Goal: Book appointment/travel/reservation

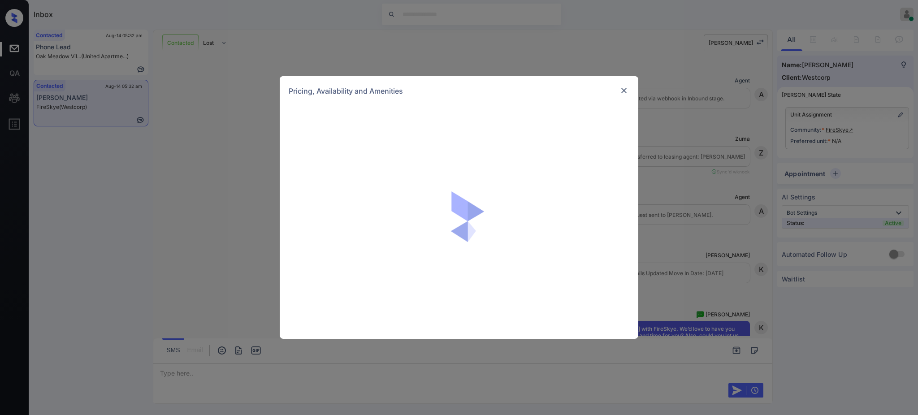
scroll to position [837, 0]
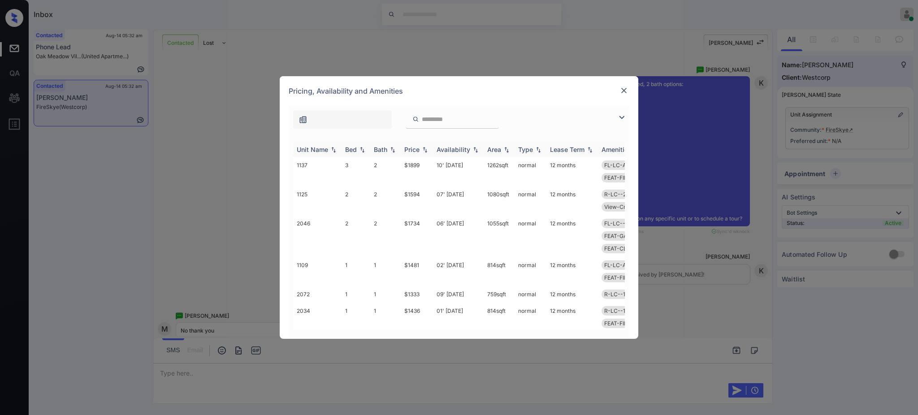
click at [355, 151] on div "Bed" at bounding box center [351, 150] width 12 height 8
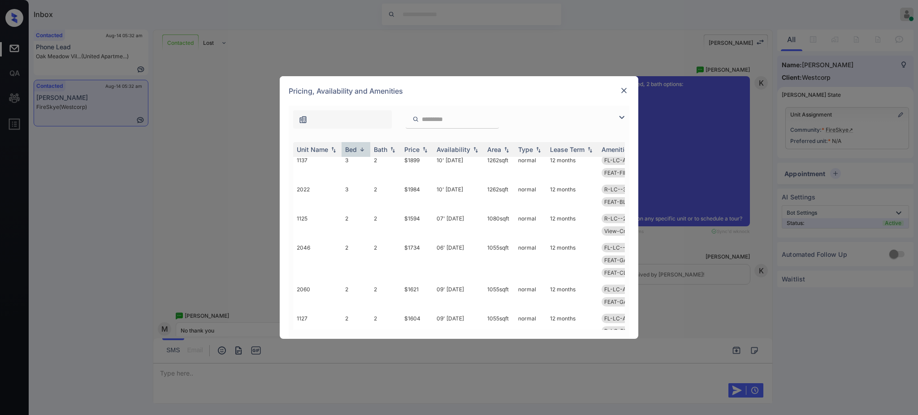
scroll to position [0, 0]
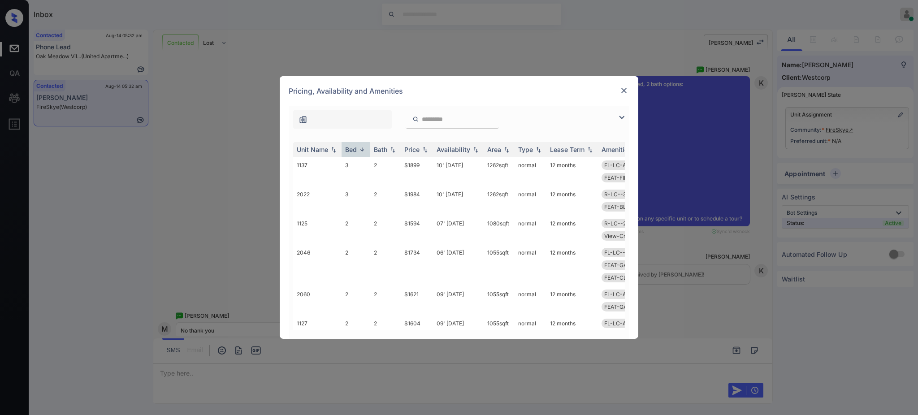
click at [620, 91] on img at bounding box center [624, 90] width 9 height 9
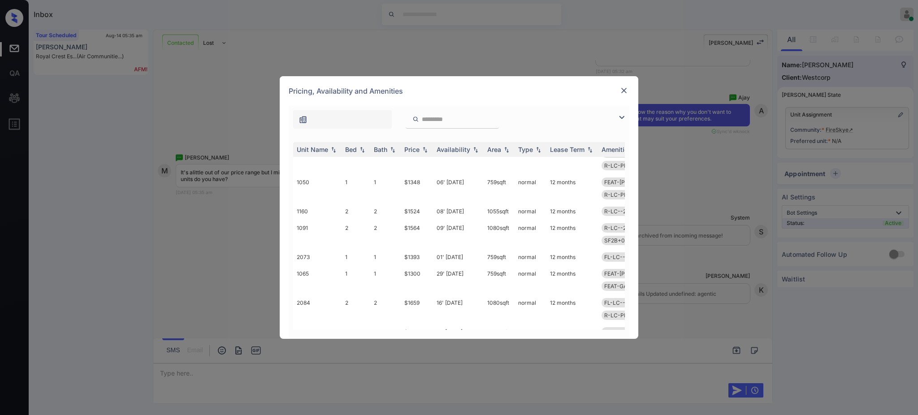
scroll to position [130, 0]
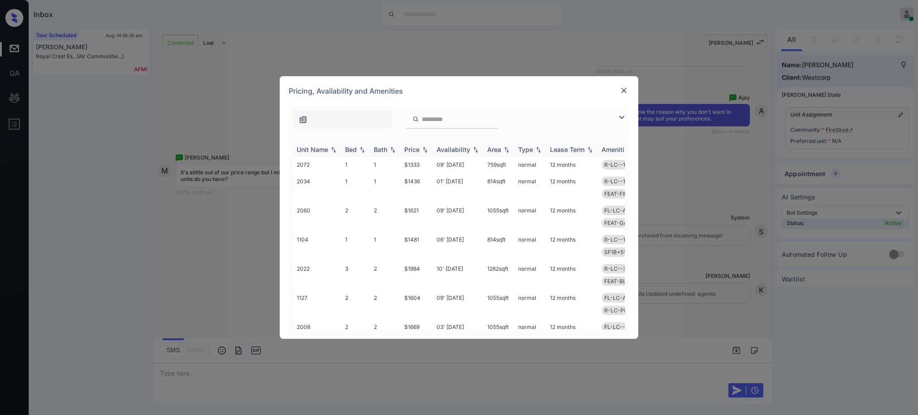
click at [353, 150] on div "Bed" at bounding box center [351, 150] width 12 height 8
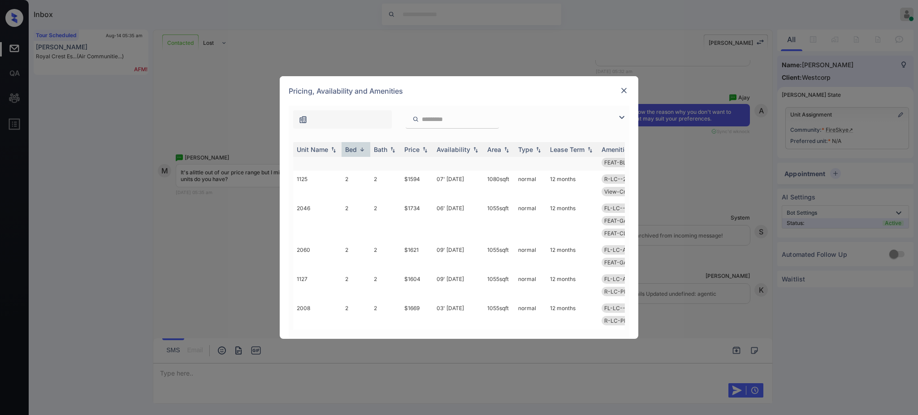
scroll to position [0, 0]
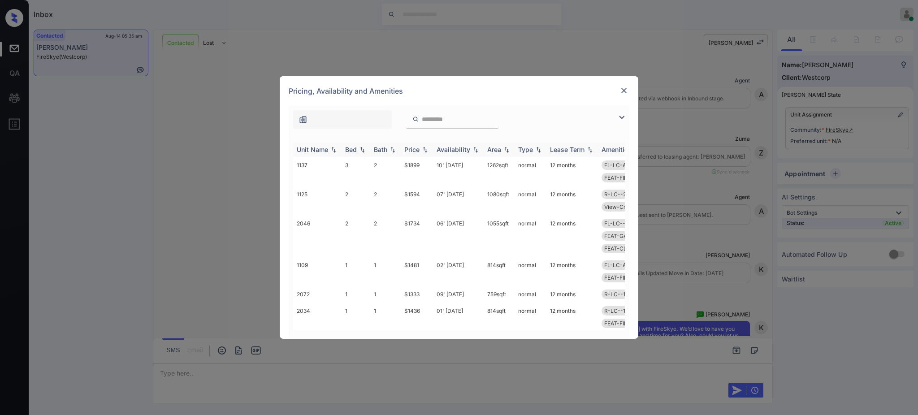
scroll to position [1627, 0]
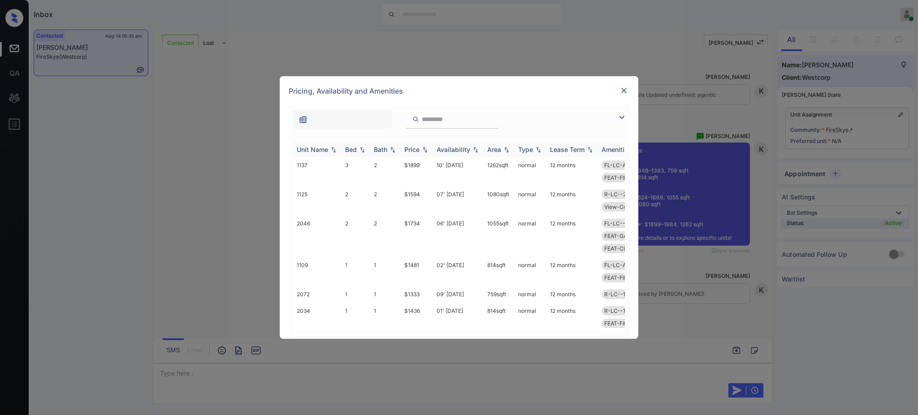
click at [353, 152] on div "Bed" at bounding box center [351, 150] width 12 height 8
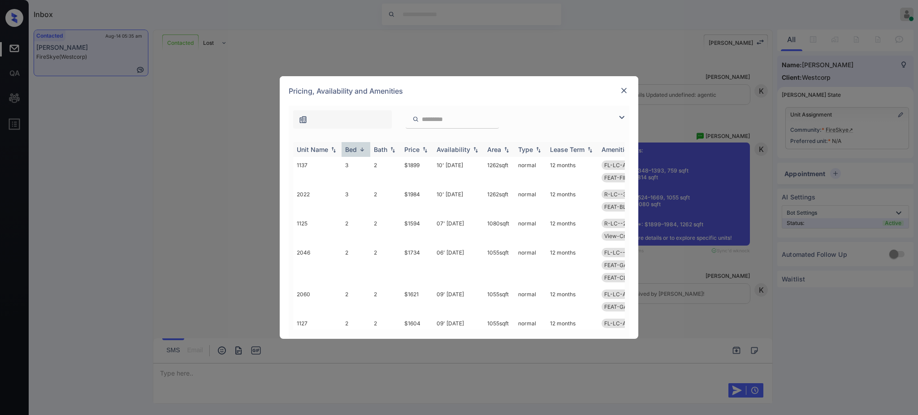
click at [353, 152] on div "Bed" at bounding box center [351, 150] width 12 height 8
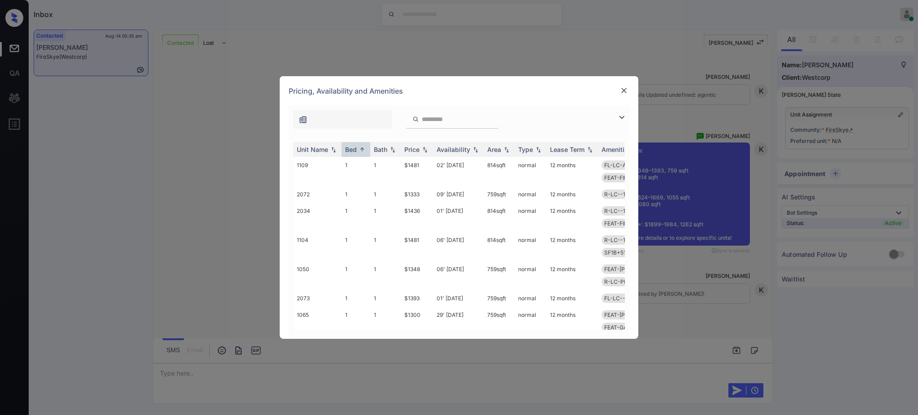
click at [626, 91] on img at bounding box center [624, 90] width 9 height 9
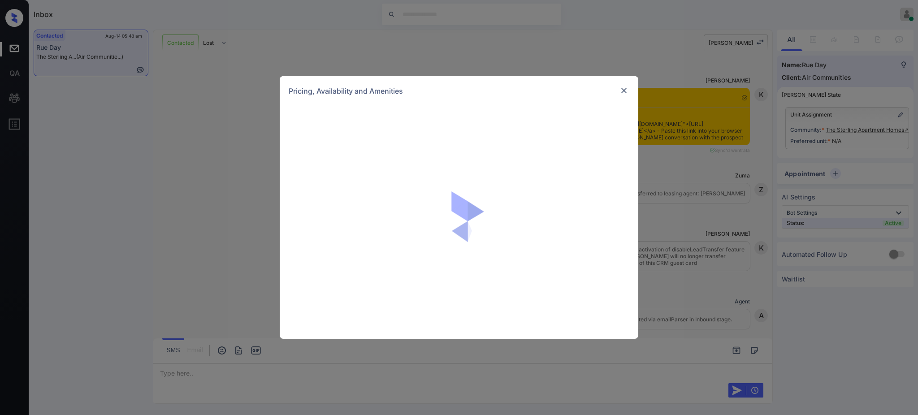
scroll to position [2767, 0]
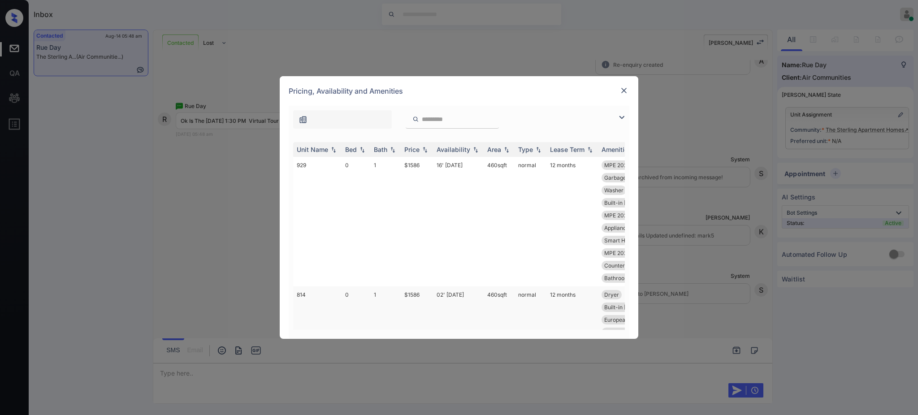
click at [399, 299] on td "1" at bounding box center [385, 352] width 30 height 130
type textarea "*"
click at [399, 299] on td "1" at bounding box center [385, 352] width 30 height 130
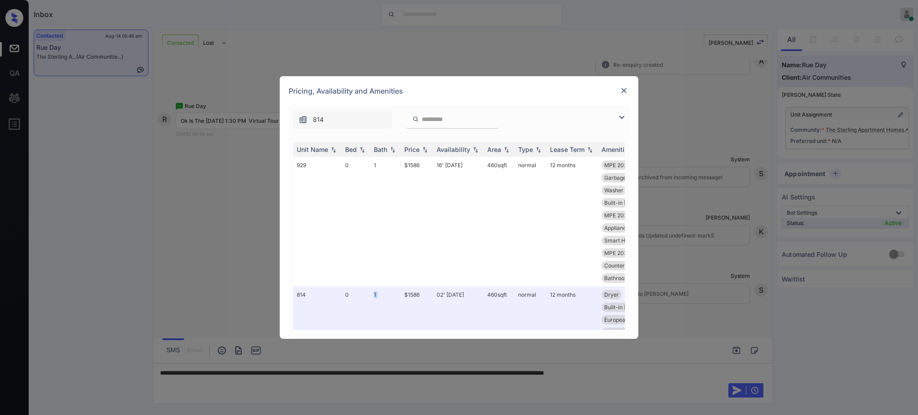
click at [622, 90] on img at bounding box center [624, 90] width 9 height 9
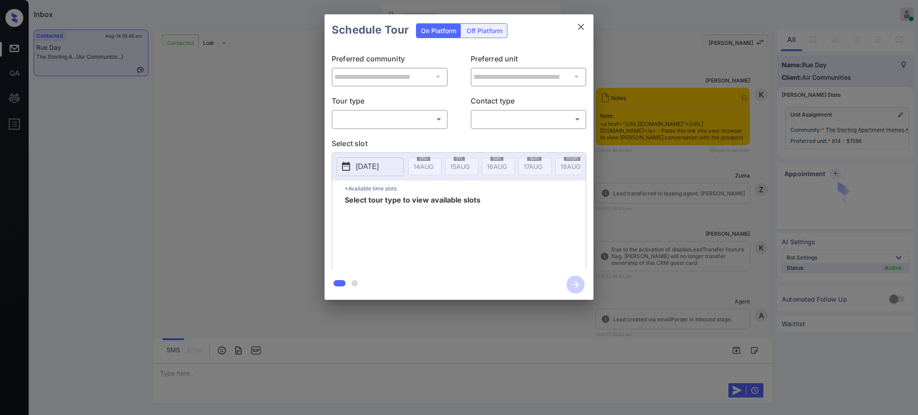
scroll to position [2708, 0]
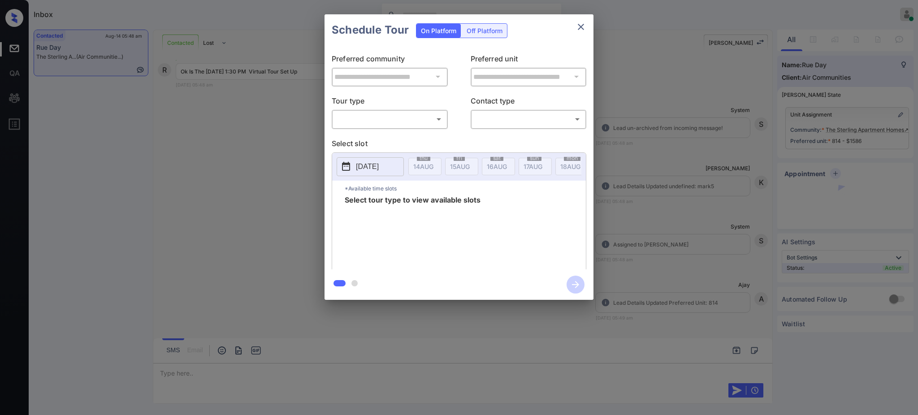
click at [416, 117] on body "Inbox [PERSON_NAME] Online Set yourself offline Set yourself on break Profile S…" at bounding box center [459, 207] width 918 height 415
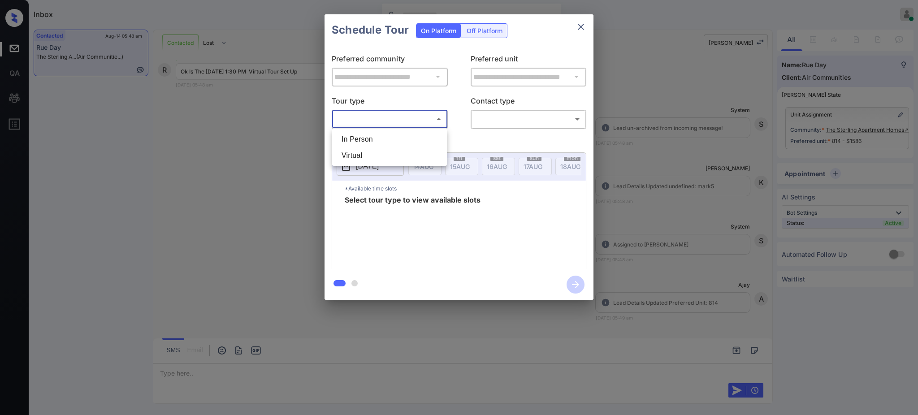
click at [370, 154] on li "Virtual" at bounding box center [390, 156] width 110 height 16
type input "*******"
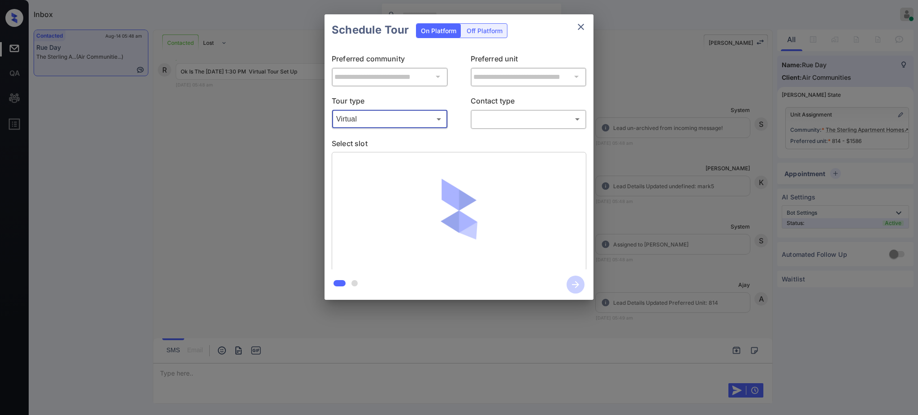
click at [483, 119] on body "Inbox [PERSON_NAME] Online Set yourself offline Set yourself on break Profile S…" at bounding box center [459, 207] width 918 height 415
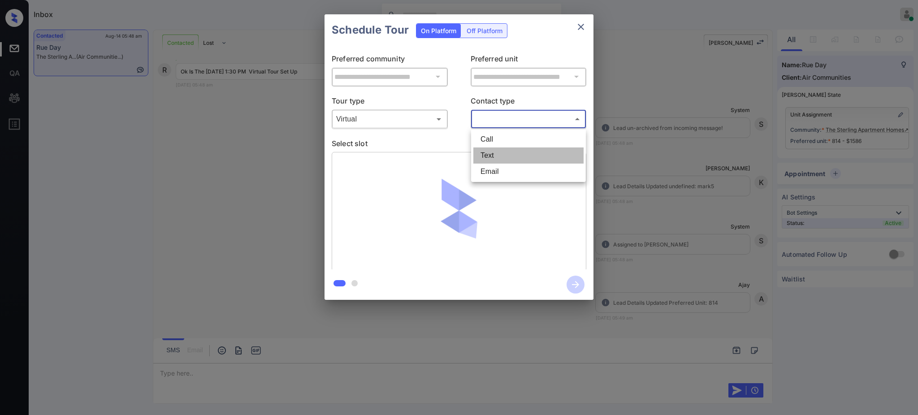
click at [483, 151] on li "Text" at bounding box center [529, 156] width 110 height 16
type input "****"
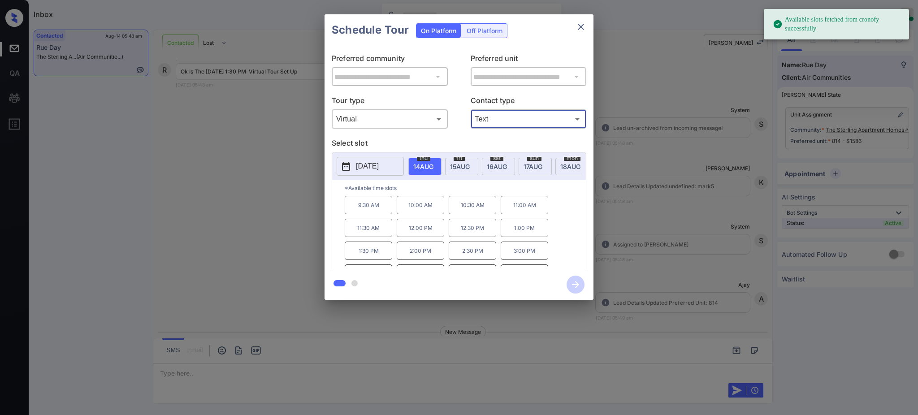
click at [434, 163] on span "15 AUG" at bounding box center [423, 167] width 20 height 8
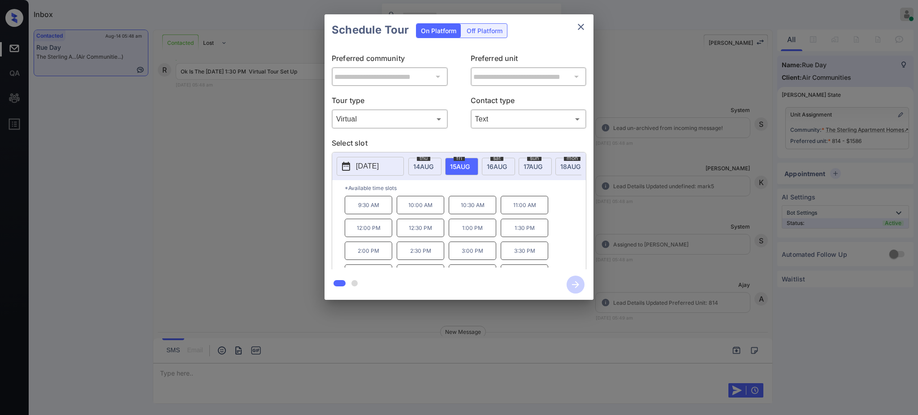
click at [520, 235] on p "1:30 PM" at bounding box center [525, 228] width 48 height 18
click at [572, 282] on icon "button" at bounding box center [576, 285] width 18 height 18
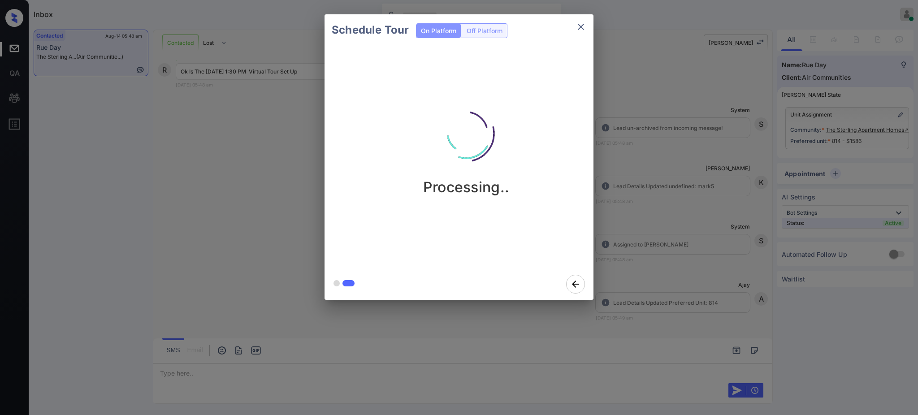
click at [656, 249] on div "Schedule Tour On Platform Off Platform Processing.." at bounding box center [459, 157] width 918 height 314
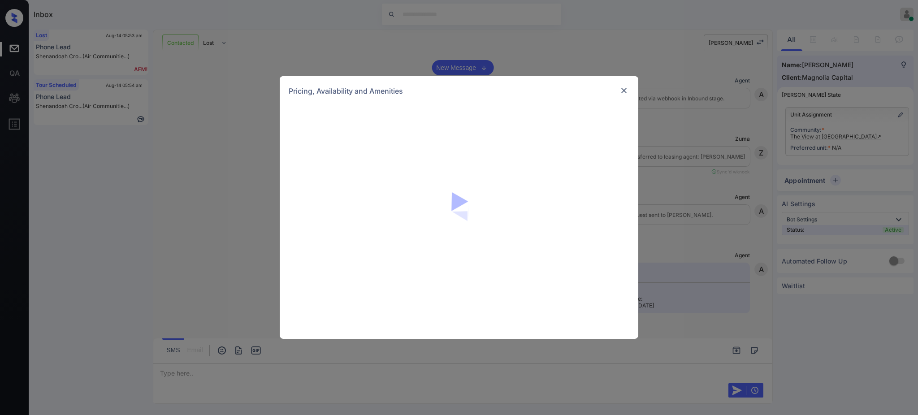
scroll to position [981, 0]
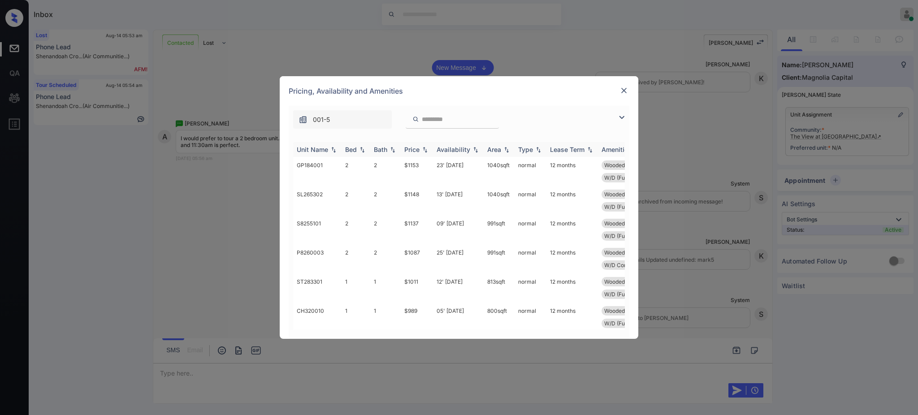
click at [356, 148] on div "Bed" at bounding box center [351, 150] width 12 height 8
click at [359, 146] on th "Bed" at bounding box center [356, 149] width 29 height 15
click at [360, 147] on img at bounding box center [362, 150] width 9 height 6
drag, startPoint x: 400, startPoint y: 252, endPoint x: 430, endPoint y: 252, distance: 30.0
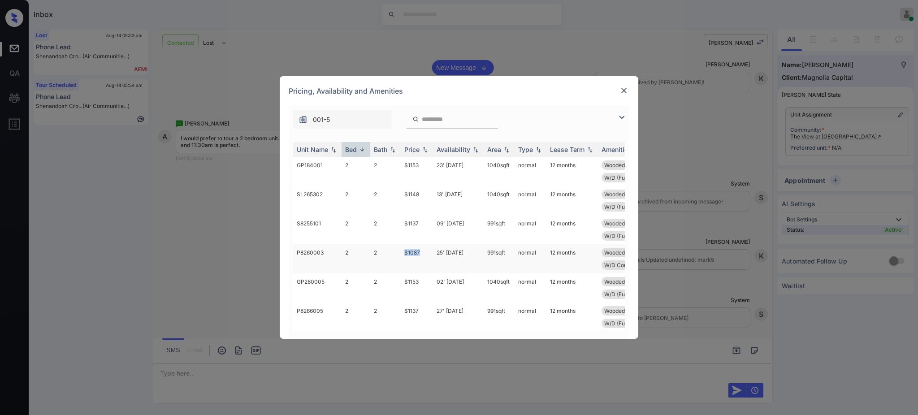
click at [430, 252] on tr "P8260003 2 2 $1087 25' Jul 25 991 sqft normal 12 months Wooded View First Floor…" at bounding box center [527, 258] width 469 height 29
copy tr "$1087"
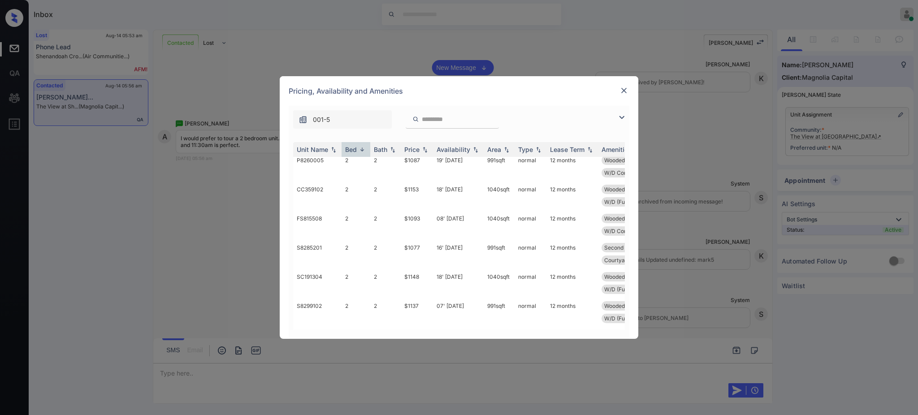
scroll to position [957, 0]
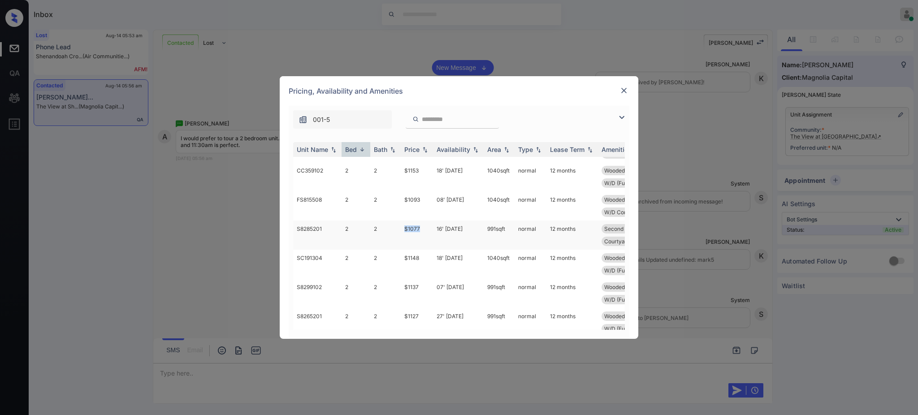
drag, startPoint x: 402, startPoint y: 229, endPoint x: 420, endPoint y: 229, distance: 17.9
click at [419, 229] on td "$1077" at bounding box center [417, 235] width 32 height 29
copy td "$1077"
drag, startPoint x: 399, startPoint y: 192, endPoint x: 418, endPoint y: 192, distance: 18.8
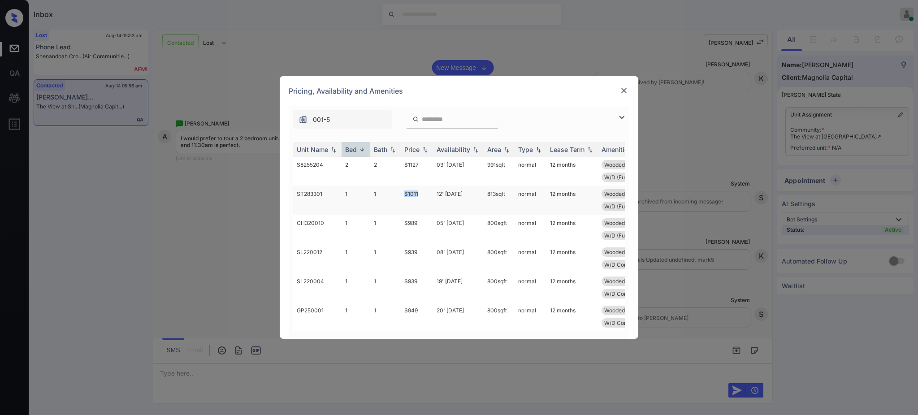
click at [418, 192] on tr "ST283301 1 1 $1011 12' Sep 25 813 sqft normal 12 months Wooded View Third Floor…" at bounding box center [527, 200] width 469 height 29
copy tr "$1011"
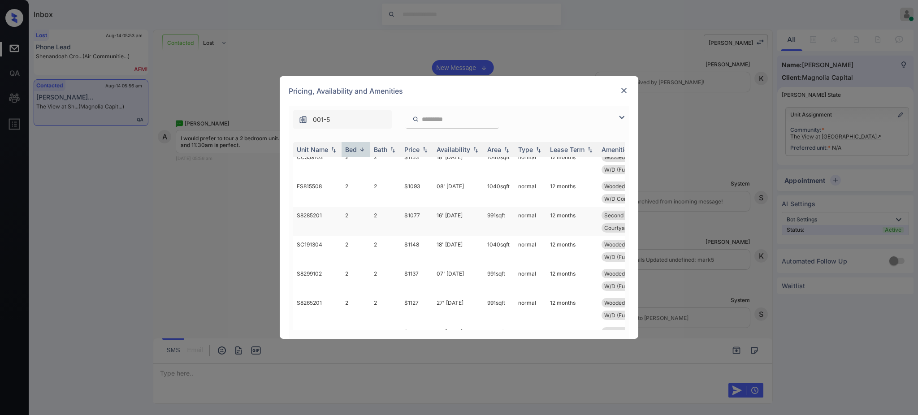
scroll to position [957, 0]
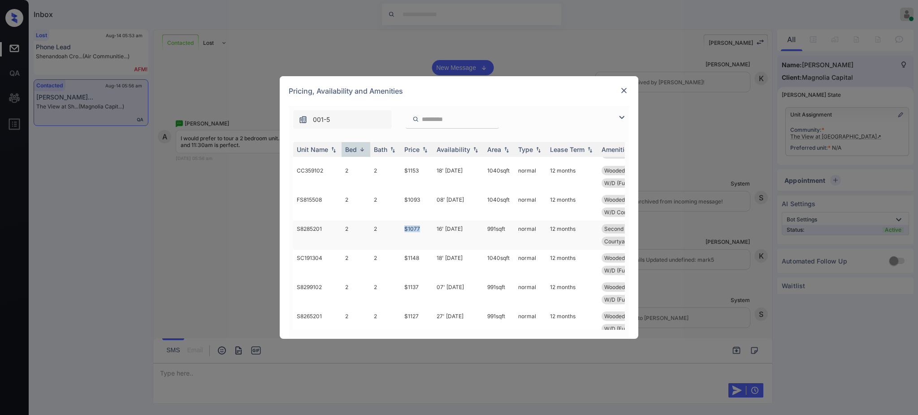
drag, startPoint x: 402, startPoint y: 227, endPoint x: 426, endPoint y: 226, distance: 23.8
click at [426, 226] on td "$1077" at bounding box center [417, 235] width 32 height 29
copy td "$1077"
click at [626, 87] on img at bounding box center [624, 90] width 9 height 9
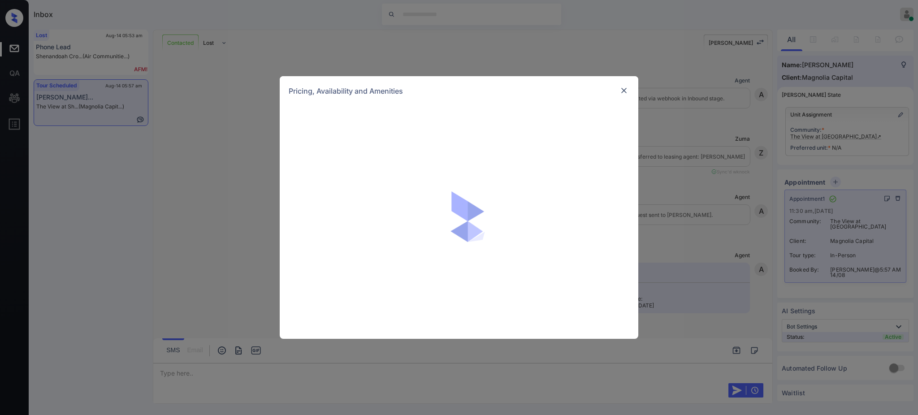
scroll to position [1059, 0]
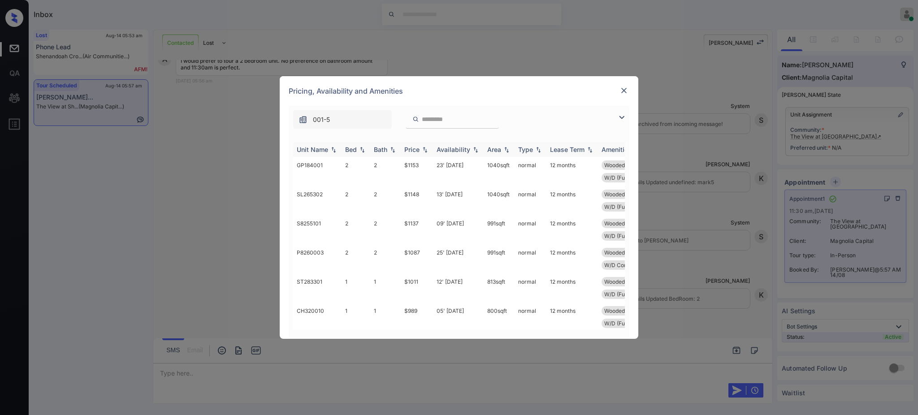
click at [352, 153] on div "Bed" at bounding box center [351, 150] width 12 height 8
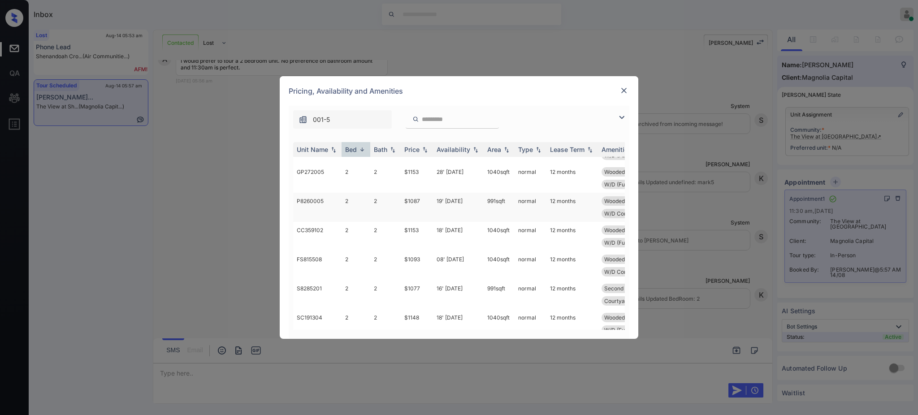
scroll to position [957, 0]
drag, startPoint x: 400, startPoint y: 227, endPoint x: 486, endPoint y: 189, distance: 93.2
click at [431, 226] on td "$1077" at bounding box center [417, 235] width 32 height 29
copy td "$1077"
click at [622, 87] on img at bounding box center [624, 90] width 9 height 9
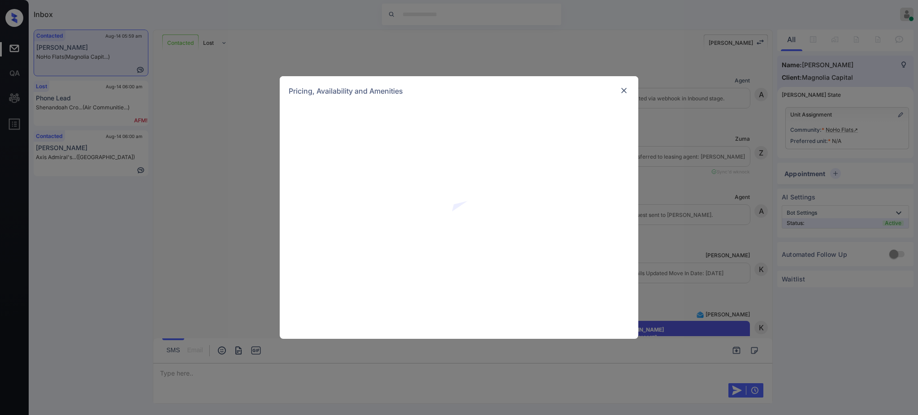
scroll to position [418, 0]
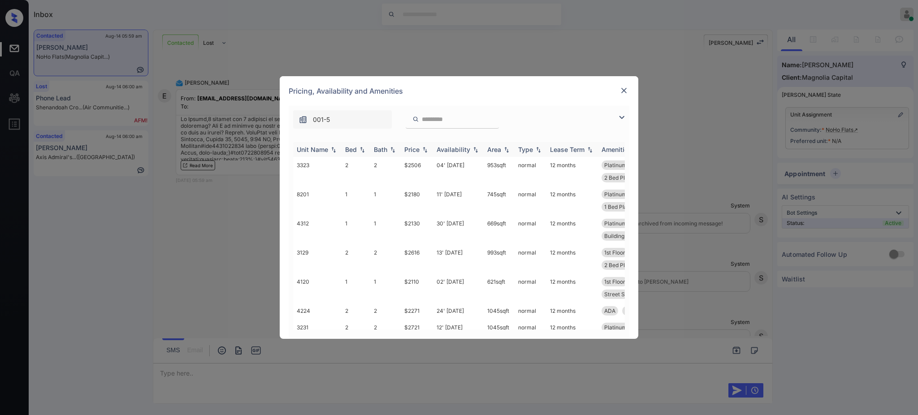
click at [352, 154] on th "Bed" at bounding box center [356, 149] width 29 height 15
click at [354, 150] on div "Bed" at bounding box center [351, 150] width 12 height 8
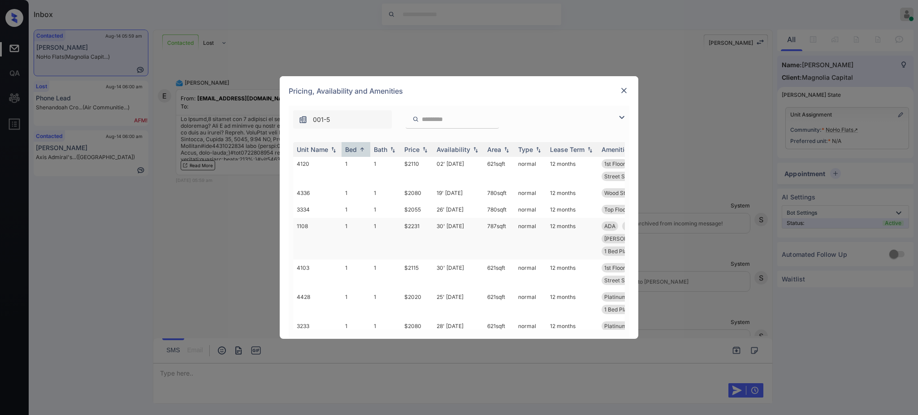
scroll to position [0, 0]
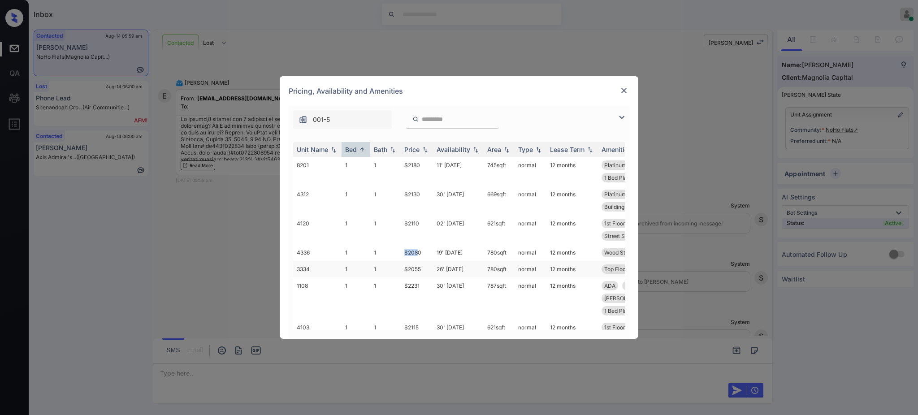
drag, startPoint x: 398, startPoint y: 253, endPoint x: 409, endPoint y: 269, distance: 18.9
click at [418, 252] on tr "4336 1 1 $2080 19' Sep 25 780 sqft normal 12 months Wood Style Floo... Building…" at bounding box center [527, 252] width 469 height 17
drag, startPoint x: 393, startPoint y: 270, endPoint x: 427, endPoint y: 266, distance: 33.8
click at [427, 266] on tr "3334 1 1 $2055 26' Sep 25 780 sqft normal 12 months Top Floor Wood Style Floo..…" at bounding box center [527, 269] width 469 height 17
copy tr "$2055"
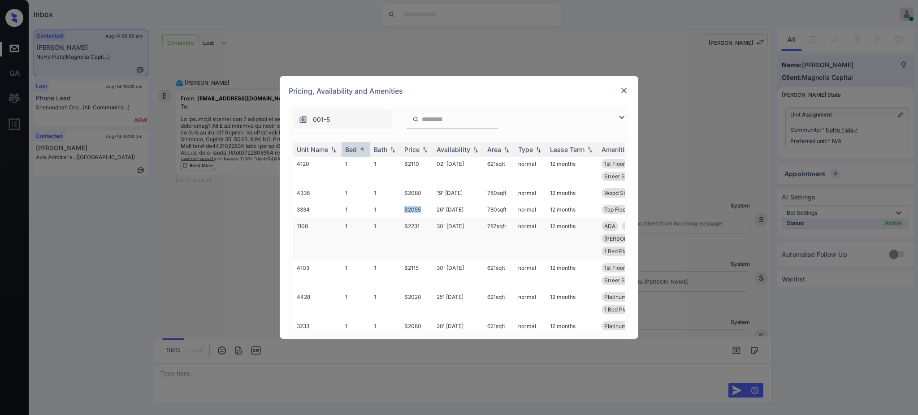
scroll to position [119, 0]
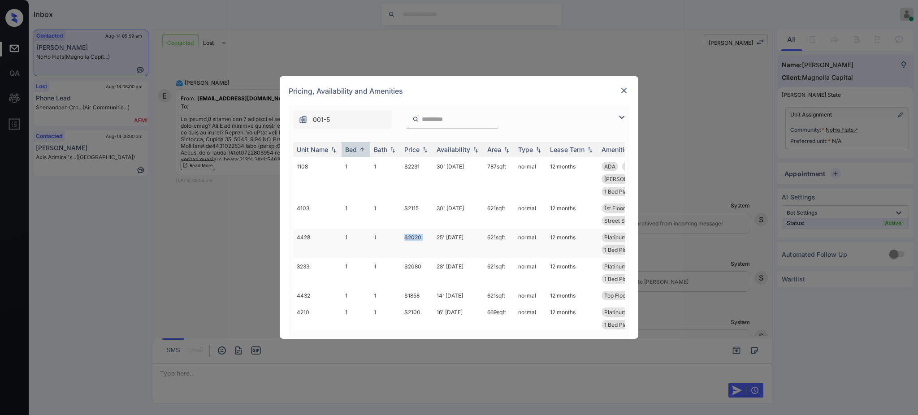
drag, startPoint x: 401, startPoint y: 252, endPoint x: 435, endPoint y: 251, distance: 33.6
click at [435, 251] on tr "4428 1 1 $2020 25' Oct 25 621 sqft normal 12 months Platinum Floori... Top Floo…" at bounding box center [527, 243] width 469 height 29
copy td "$2020"
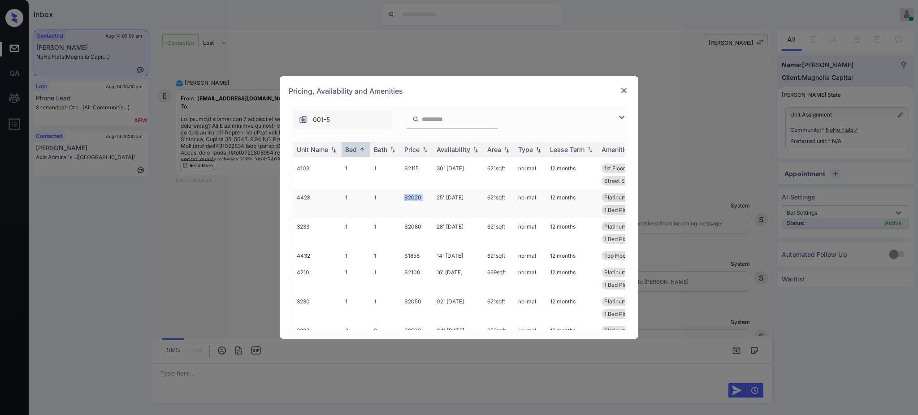
scroll to position [179, 0]
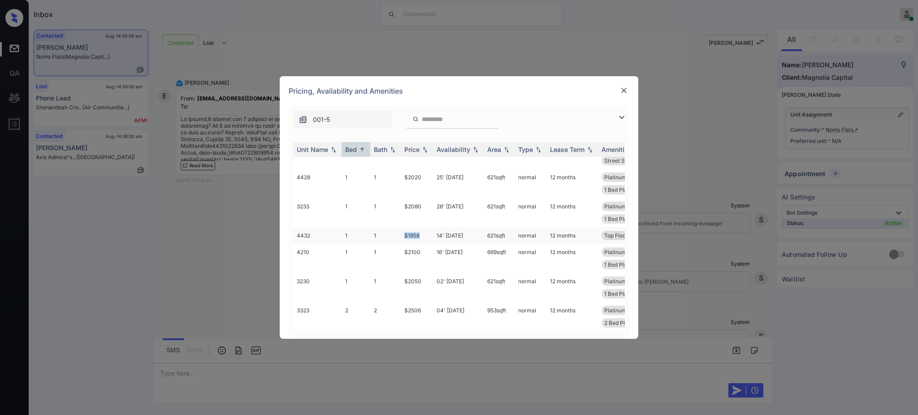
drag, startPoint x: 396, startPoint y: 246, endPoint x: 427, endPoint y: 251, distance: 31.3
click at [425, 244] on tr "4432 1 1 $1858 14' Aug 25 621 sqft normal 12 months Top Floor Wood Style Floo..." at bounding box center [527, 235] width 469 height 17
copy tr "$1858"
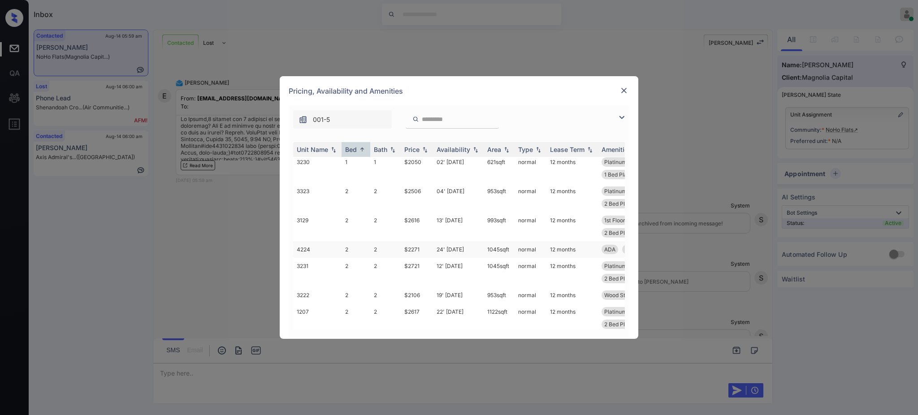
scroll to position [239, 0]
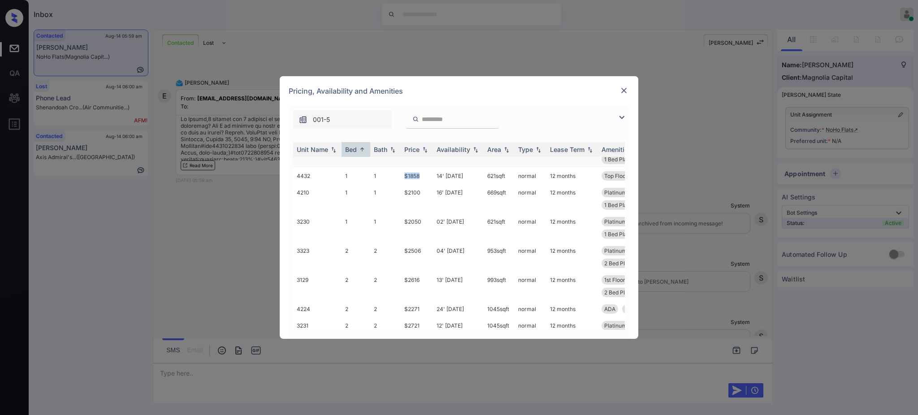
copy tr "$1858"
click at [626, 92] on img at bounding box center [624, 90] width 9 height 9
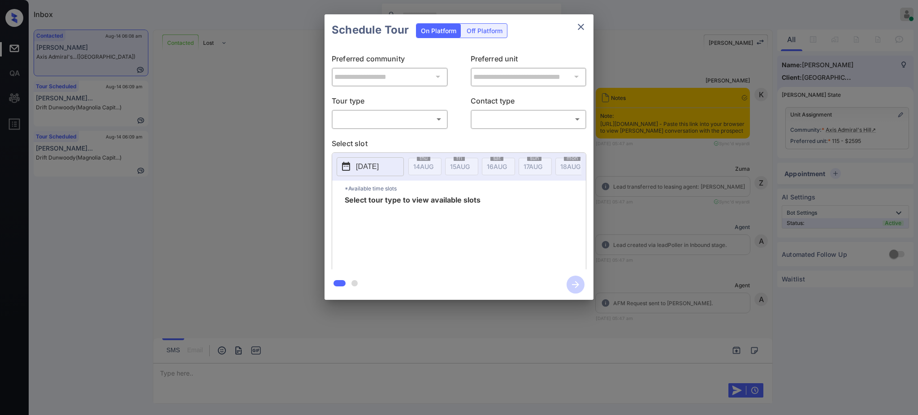
click at [400, 114] on body "Inbox [PERSON_NAME] Online Set yourself offline Set yourself on break Profile S…" at bounding box center [459, 207] width 918 height 415
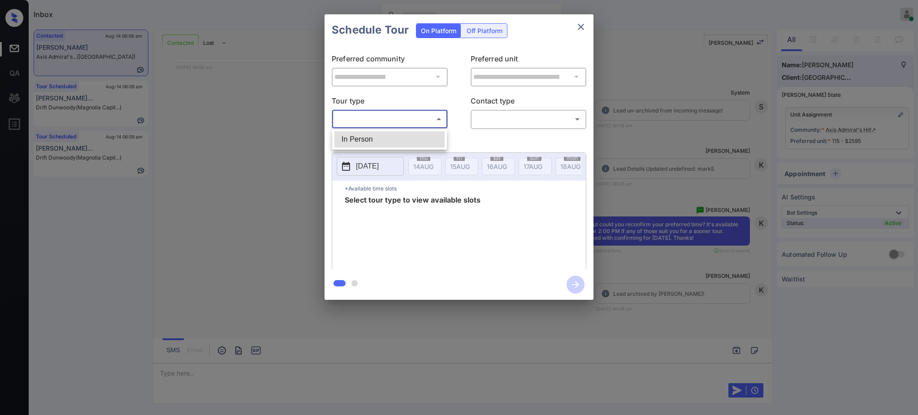
click at [383, 138] on li "In Person" at bounding box center [390, 139] width 110 height 16
type input "********"
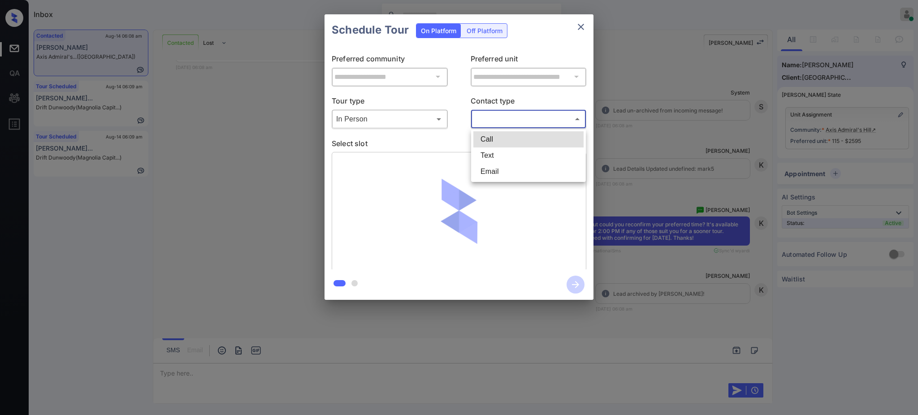
click at [505, 121] on body "Inbox [PERSON_NAME] Online Set yourself offline Set yourself on break Profile S…" at bounding box center [459, 207] width 918 height 415
click at [495, 155] on li "Text" at bounding box center [529, 156] width 110 height 16
type input "****"
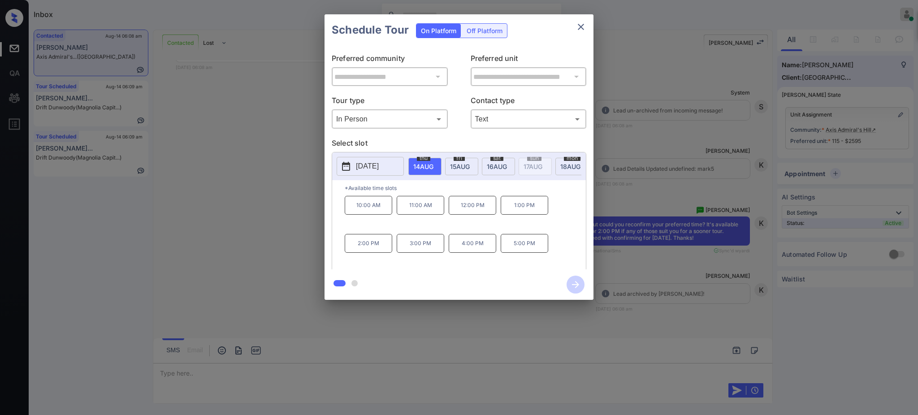
drag, startPoint x: 687, startPoint y: 155, endPoint x: 694, endPoint y: 150, distance: 8.7
type textarea "**********"
click at [694, 150] on div "**********" at bounding box center [459, 157] width 918 height 314
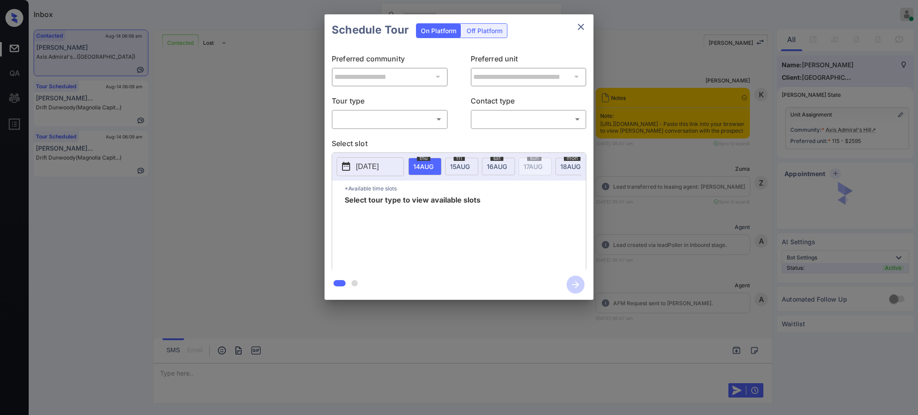
scroll to position [1654, 0]
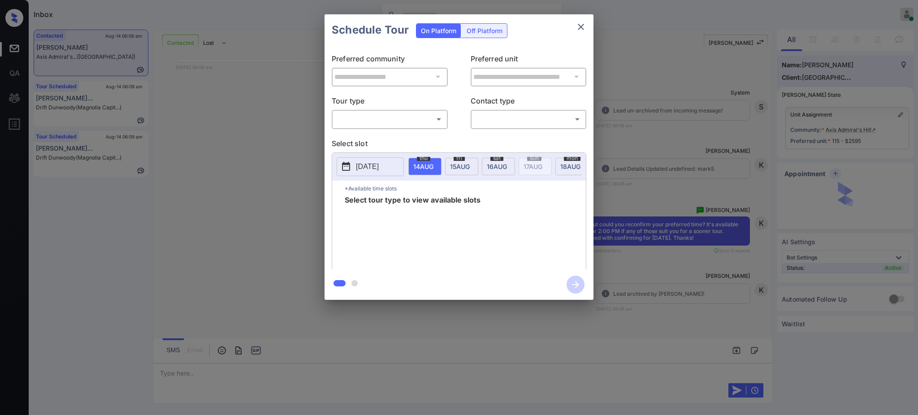
click at [367, 118] on body "Inbox [PERSON_NAME] Online Set yourself offline Set yourself on break Profile S…" at bounding box center [459, 207] width 918 height 415
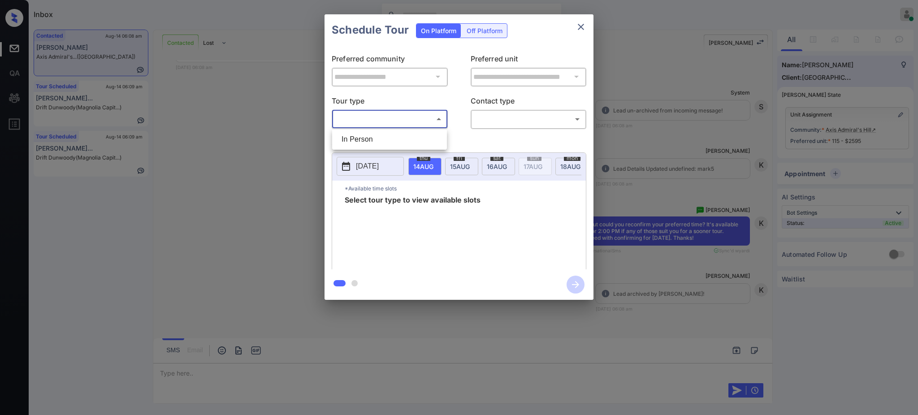
drag, startPoint x: 369, startPoint y: 130, endPoint x: 370, endPoint y: 138, distance: 8.6
click at [370, 131] on ul "In Person" at bounding box center [389, 139] width 115 height 21
drag, startPoint x: 371, startPoint y: 142, endPoint x: 428, endPoint y: 143, distance: 56.5
click at [374, 142] on li "In Person" at bounding box center [390, 139] width 110 height 16
type input "********"
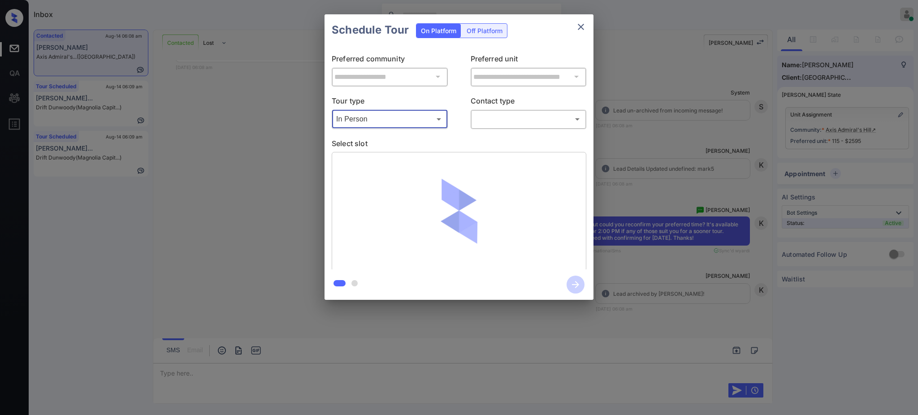
click at [513, 114] on body "Inbox Ajay Kumar Online Set yourself offline Set yourself on break Profile Swit…" at bounding box center [459, 207] width 918 height 415
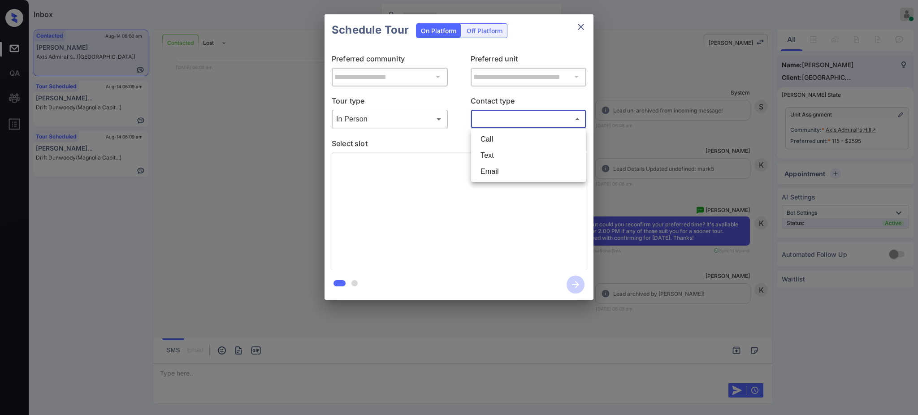
click at [499, 155] on li "Text" at bounding box center [529, 156] width 110 height 16
type input "****"
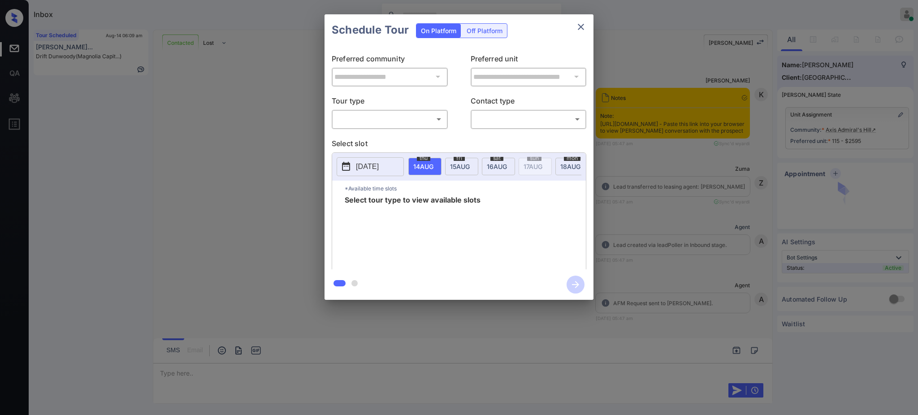
scroll to position [1654, 0]
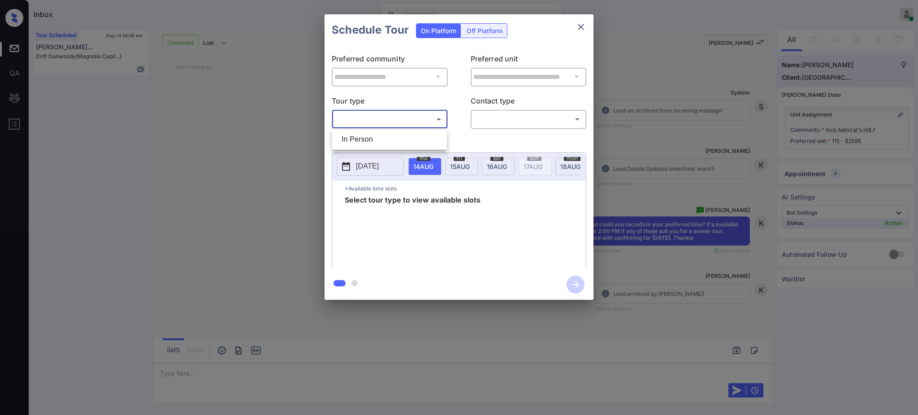
click at [403, 121] on body "Inbox [PERSON_NAME] Online Set yourself offline Set yourself on break Profile S…" at bounding box center [459, 207] width 918 height 415
click at [396, 128] on div at bounding box center [459, 207] width 918 height 415
drag, startPoint x: 408, startPoint y: 136, endPoint x: 413, endPoint y: 136, distance: 5.8
click at [409, 136] on div "**********" at bounding box center [459, 158] width 269 height 224
click at [420, 122] on body "Inbox Ajay Kumar Online Set yourself offline Set yourself on break Profile Swit…" at bounding box center [459, 207] width 918 height 415
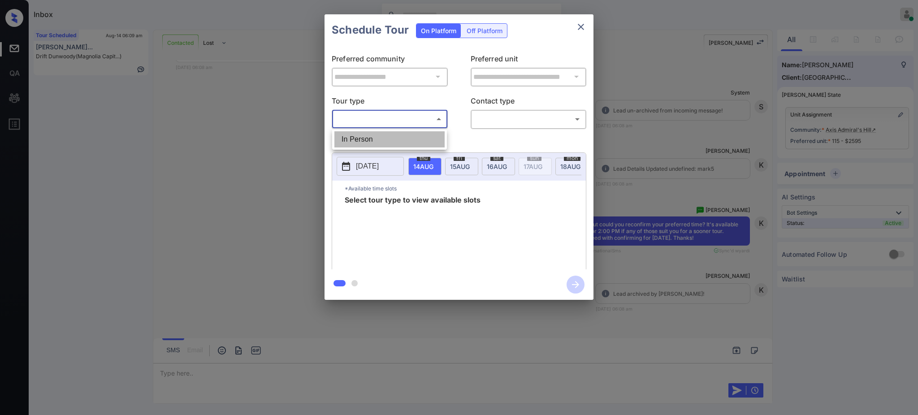
click at [404, 142] on li "In Person" at bounding box center [390, 139] width 110 height 16
type input "********"
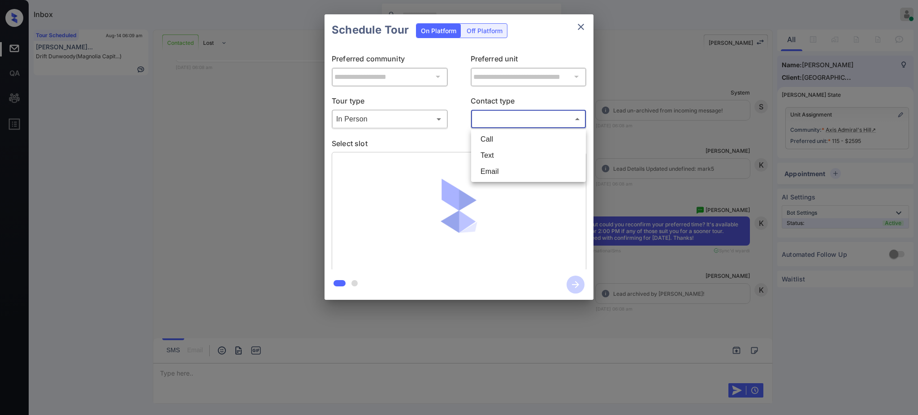
click at [494, 122] on body "Inbox Ajay Kumar Online Set yourself offline Set yourself on break Profile Swit…" at bounding box center [459, 207] width 918 height 415
click at [498, 159] on li "Text" at bounding box center [529, 156] width 110 height 16
type input "****"
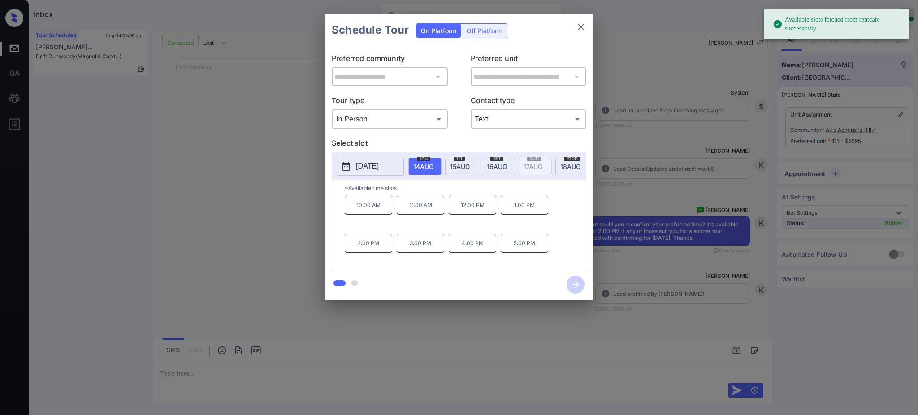
click at [449, 163] on div "fri 15 AUG" at bounding box center [461, 166] width 33 height 17
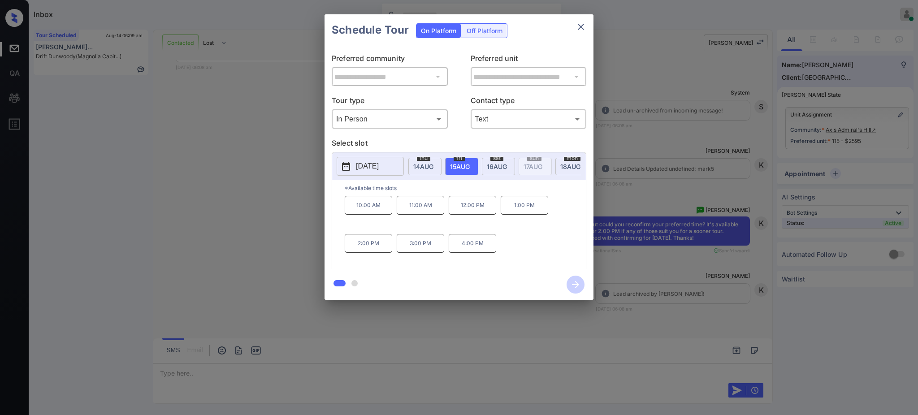
click at [522, 215] on p "1:00 PM" at bounding box center [525, 205] width 48 height 19
click at [578, 286] on icon "button" at bounding box center [575, 284] width 7 height 7
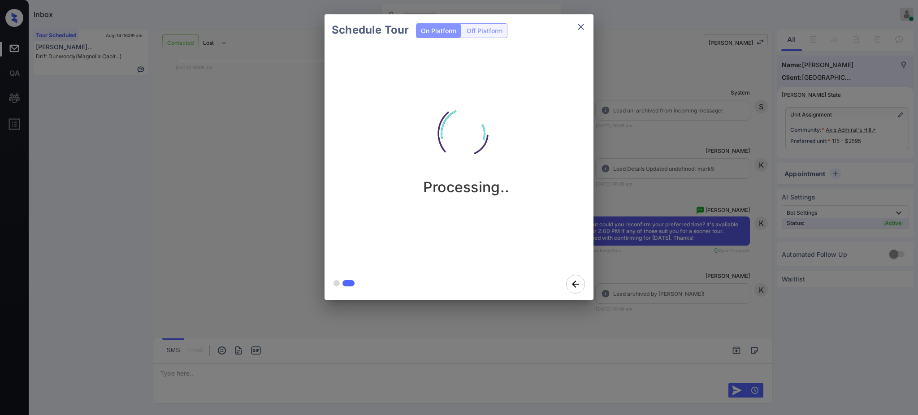
click at [633, 283] on div "Schedule Tour On Platform Off Platform Processing.." at bounding box center [459, 157] width 918 height 314
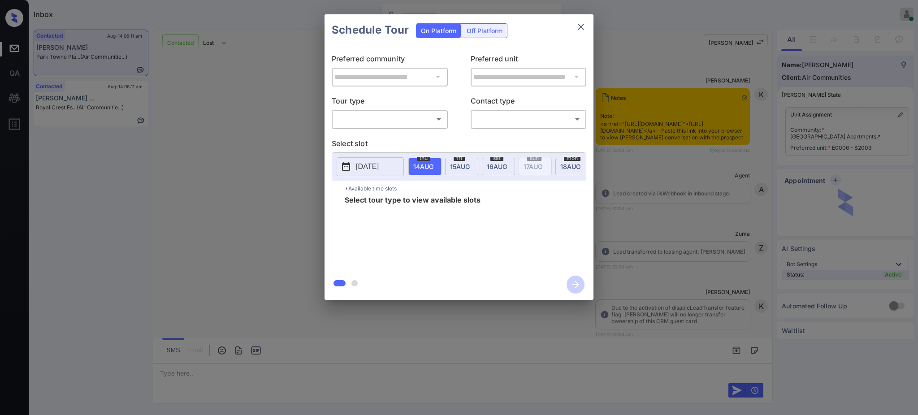
scroll to position [1375, 0]
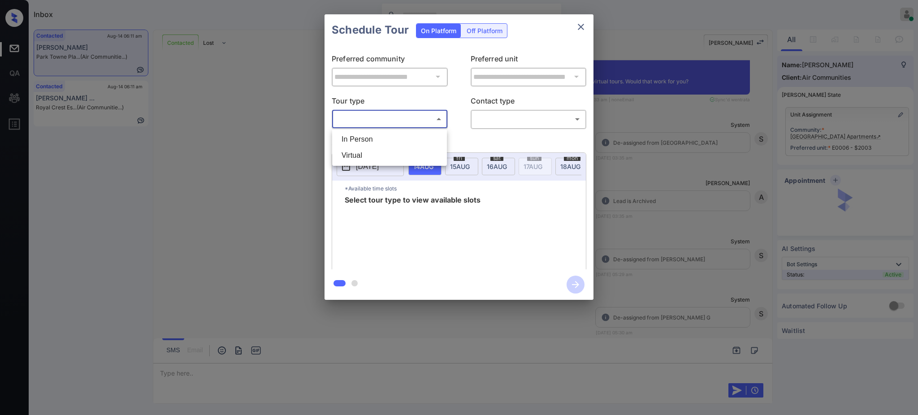
click at [382, 124] on body "Inbox [PERSON_NAME] Online Set yourself offline Set yourself on break Profile S…" at bounding box center [459, 207] width 918 height 415
click at [369, 132] on li "In Person" at bounding box center [390, 139] width 110 height 16
type input "********"
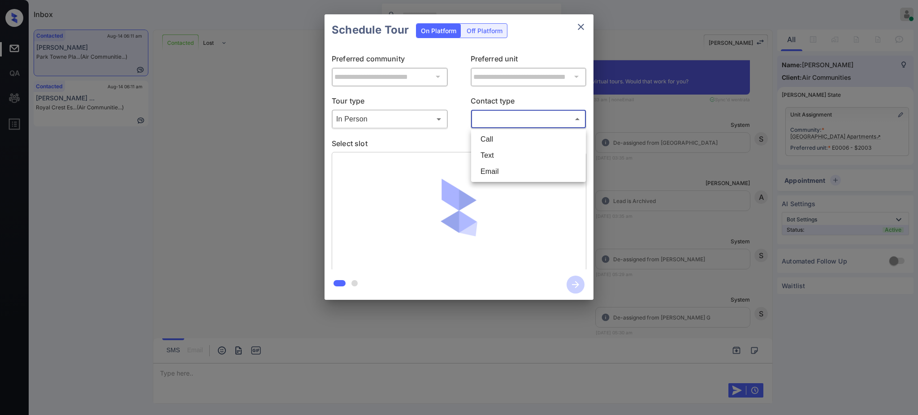
click at [510, 120] on body "Inbox Ajay Kumar Online Set yourself offline Set yourself on break Profile Swit…" at bounding box center [459, 207] width 918 height 415
click at [486, 151] on li "Text" at bounding box center [529, 156] width 110 height 16
type input "****"
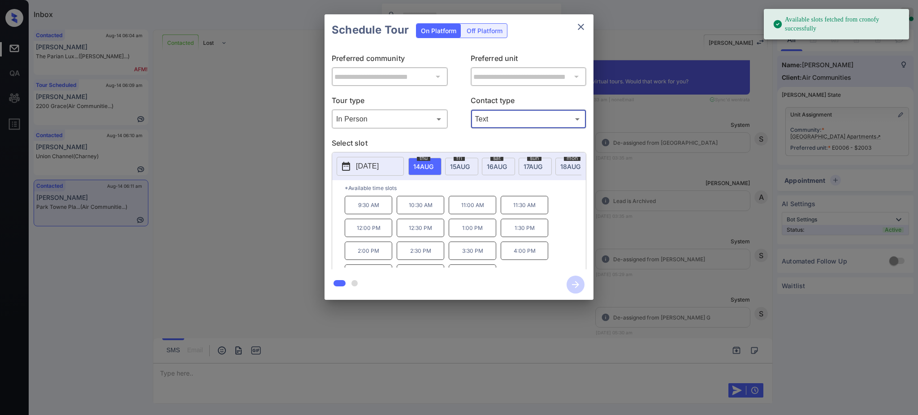
click at [379, 162] on p "[DATE]" at bounding box center [367, 166] width 23 height 11
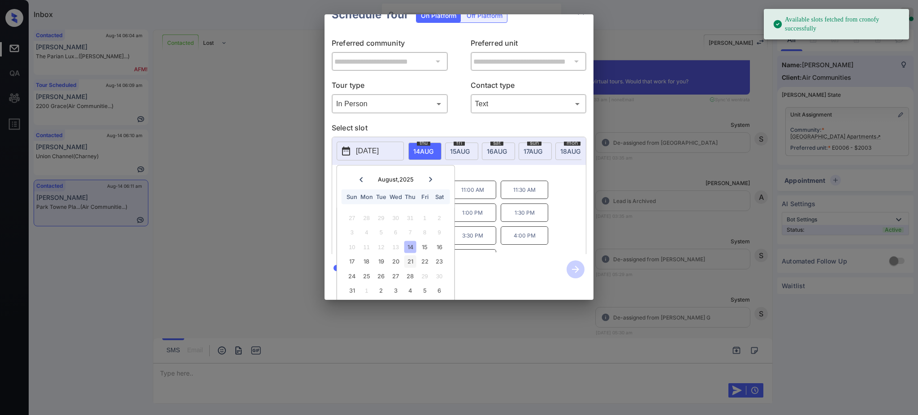
scroll to position [30, 0]
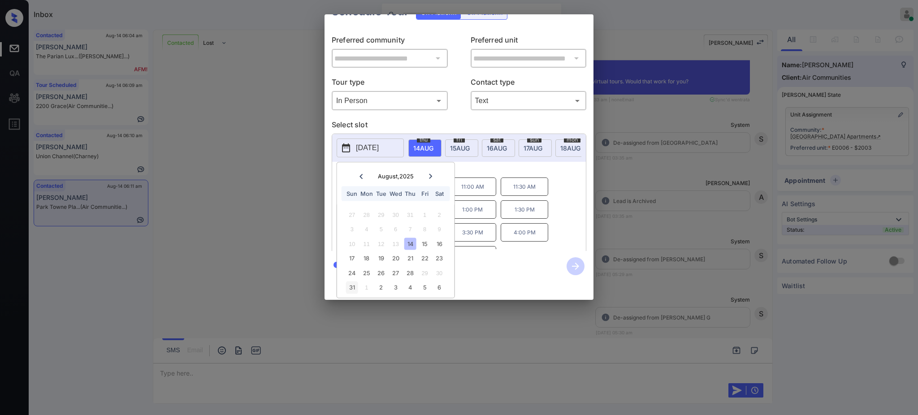
click at [350, 282] on div "31" at bounding box center [352, 288] width 12 height 12
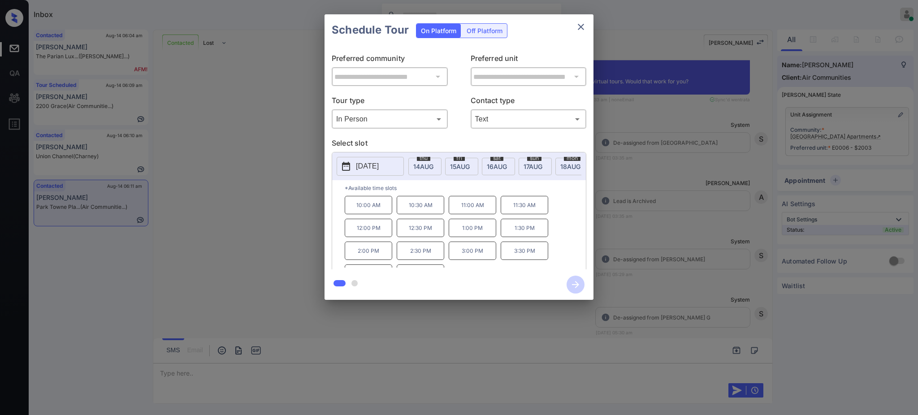
scroll to position [0, 0]
click at [489, 173] on div "2025-08-31 thu 14 AUG fri 15 AUG sat 16 AUG sun 17 AUG mon 18 AUG tue 19 AUG we…" at bounding box center [459, 212] width 255 height 121
click at [640, 281] on div "**********" at bounding box center [459, 157] width 918 height 314
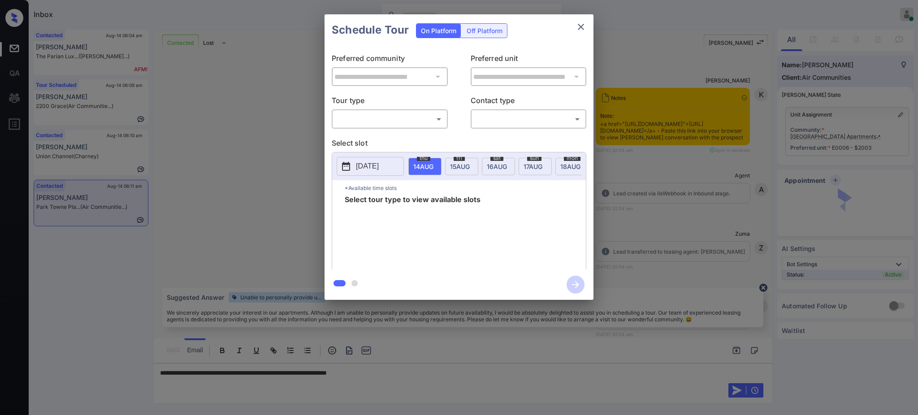
scroll to position [1375, 0]
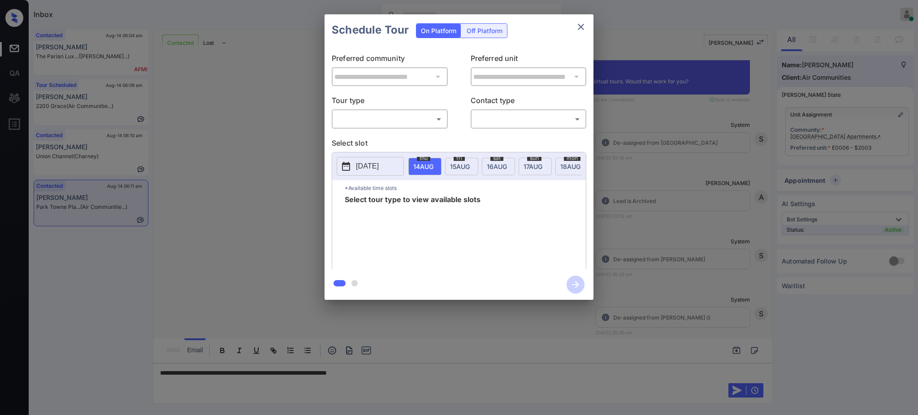
click at [371, 115] on body "Inbox [PERSON_NAME] Online Set yourself offline Set yourself on break Profile S…" at bounding box center [459, 207] width 918 height 415
click at [364, 139] on li "In Person" at bounding box center [390, 139] width 110 height 16
type input "********"
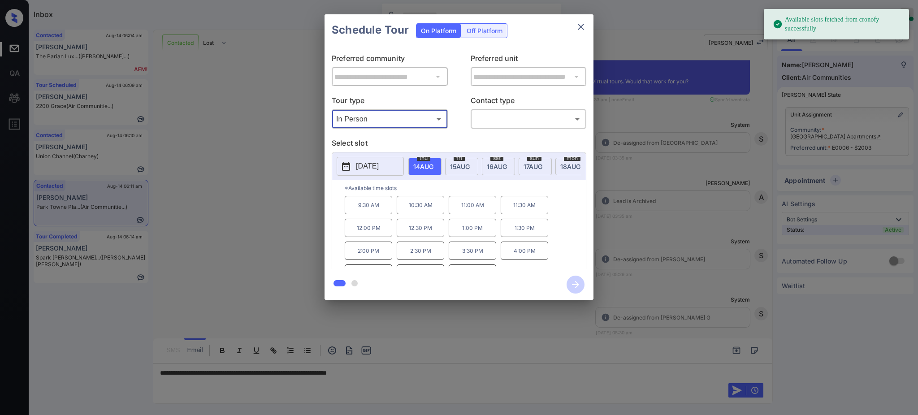
click at [362, 164] on p "[DATE]" at bounding box center [367, 166] width 23 height 11
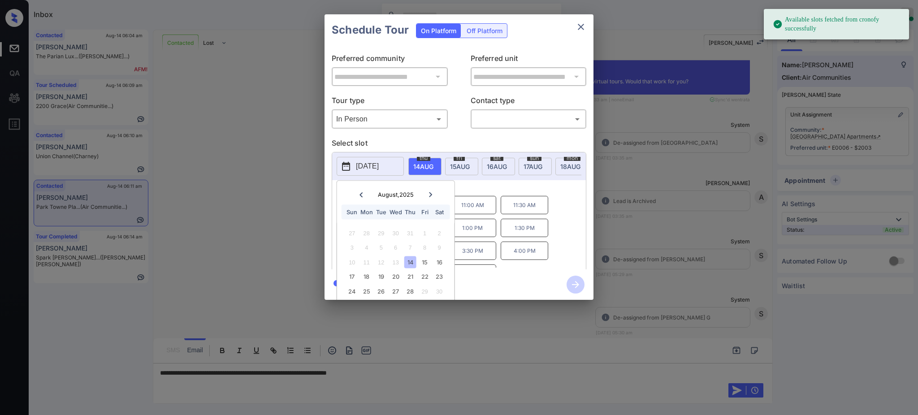
scroll to position [30, 0]
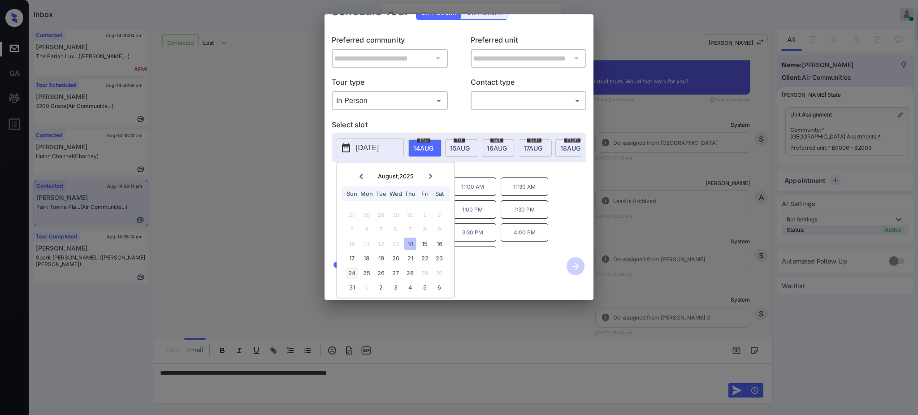
click at [353, 267] on div "24" at bounding box center [352, 273] width 12 height 12
click at [351, 282] on div "31" at bounding box center [352, 288] width 12 height 12
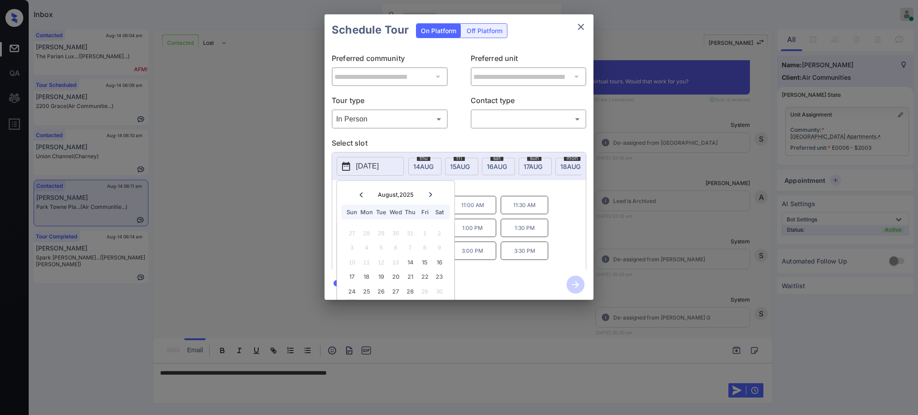
click at [476, 168] on div "2025-08-31 August , 2025 Sun Mon Tue Wed Thu Fri Sat 27 28 29 30 31 1 2 3 4 5 6…" at bounding box center [459, 212] width 255 height 121
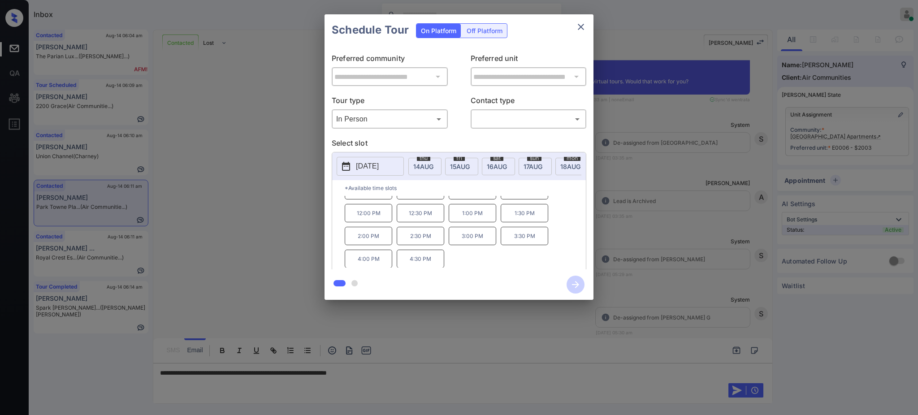
scroll to position [15, 0]
click at [576, 28] on icon "close" at bounding box center [581, 27] width 11 height 11
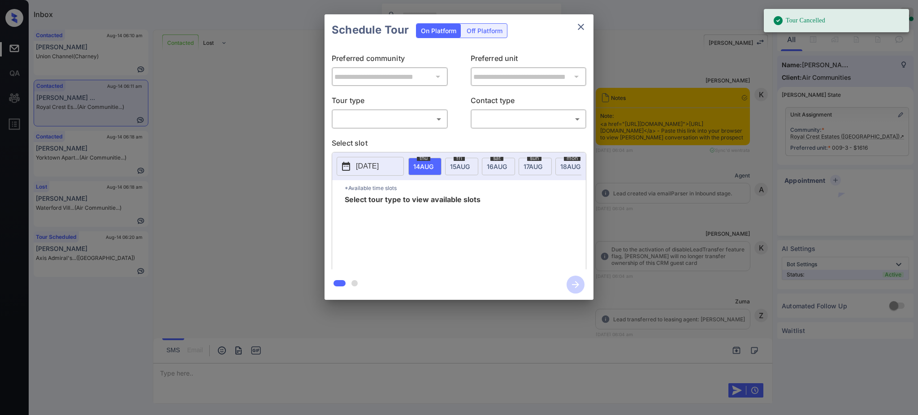
scroll to position [478, 0]
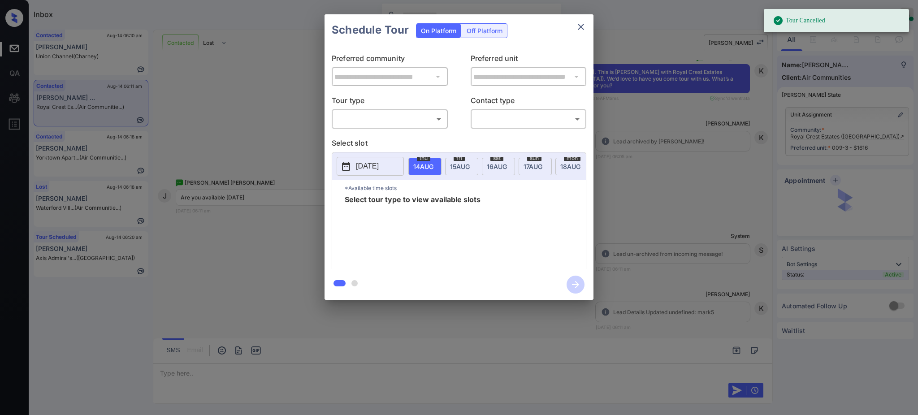
click at [378, 115] on body "Tour Cancelled Inbox Ajay Kumar Online Set yourself offline Set yourself on bre…" at bounding box center [459, 207] width 918 height 415
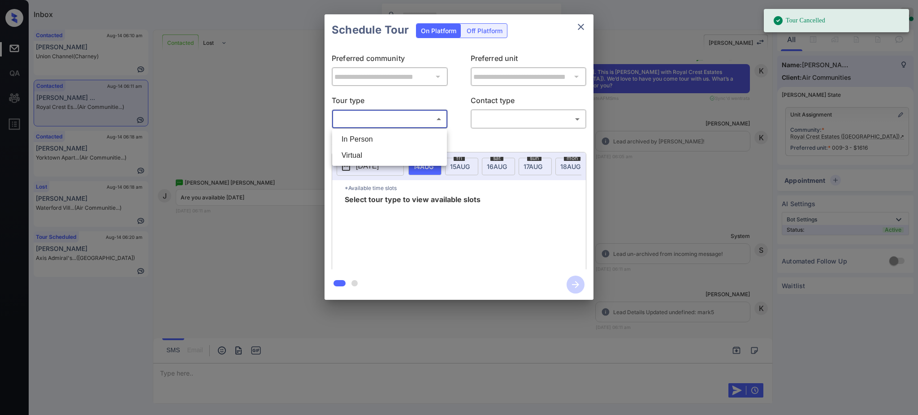
click at [372, 137] on li "In Person" at bounding box center [390, 139] width 110 height 16
type input "********"
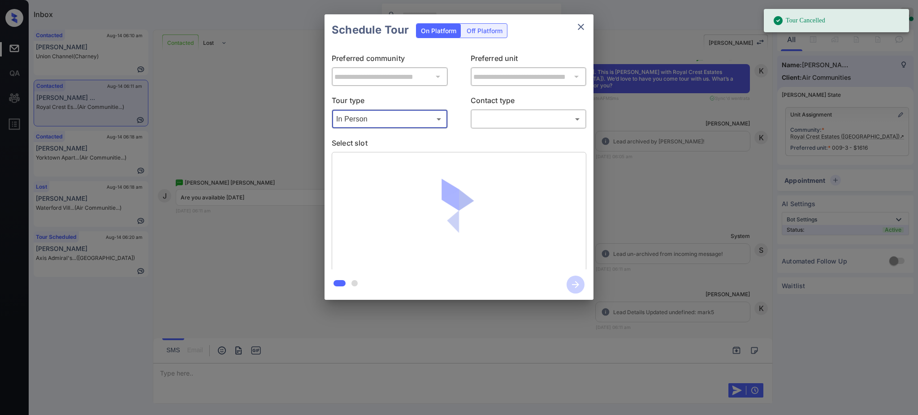
click at [511, 105] on p "Contact type" at bounding box center [529, 102] width 116 height 14
click at [508, 116] on body "Tour Cancelled Inbox Ajay Kumar Online Set yourself offline Set yourself on bre…" at bounding box center [459, 207] width 918 height 415
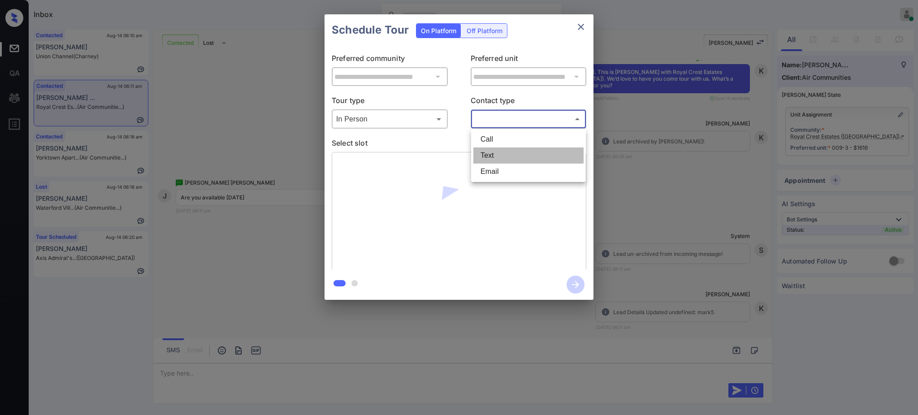
click at [498, 152] on li "Text" at bounding box center [529, 156] width 110 height 16
type input "****"
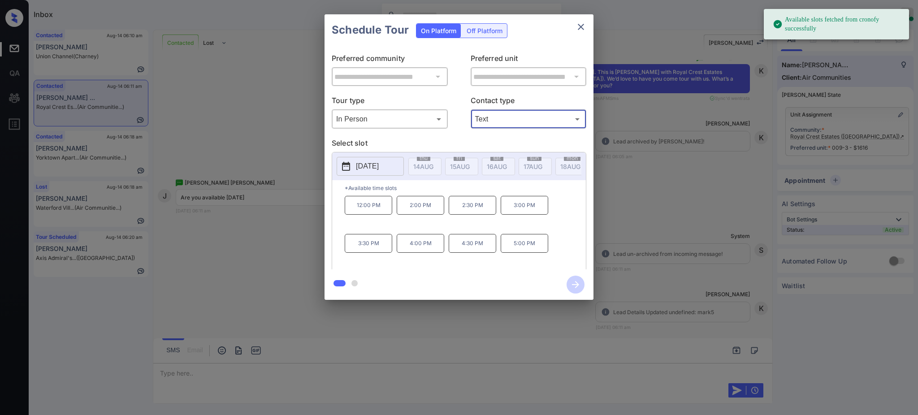
click at [362, 169] on p "[DATE]" at bounding box center [367, 166] width 23 height 11
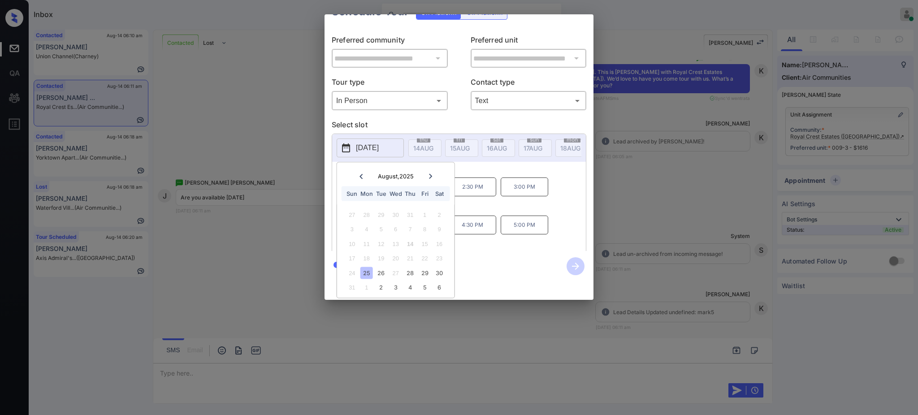
scroll to position [0, 0]
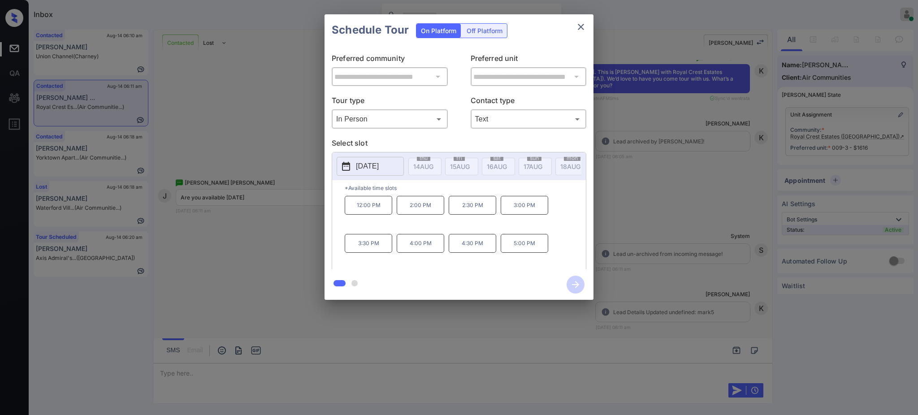
click at [661, 240] on div "**********" at bounding box center [459, 157] width 918 height 314
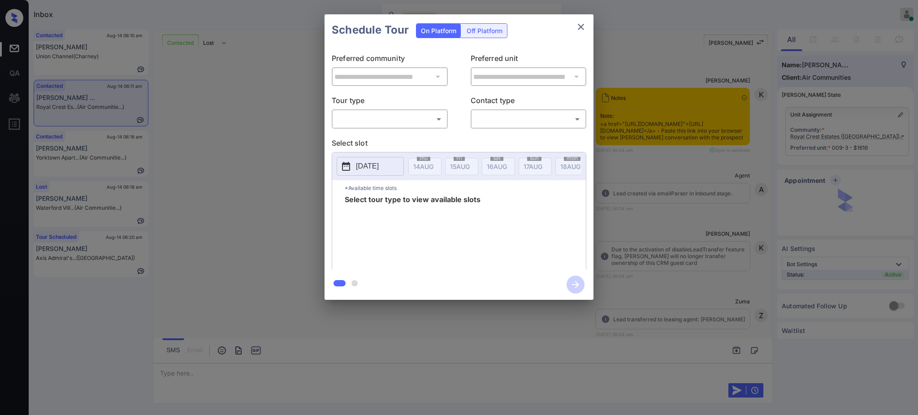
scroll to position [478, 0]
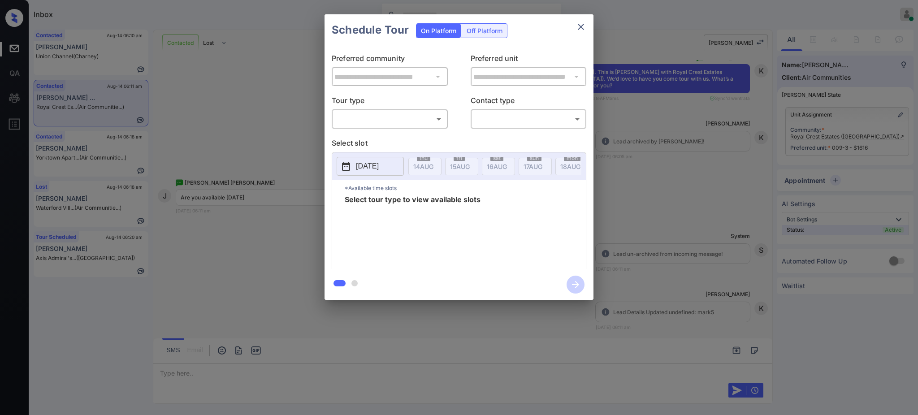
click at [370, 165] on p "[DATE]" at bounding box center [367, 166] width 23 height 11
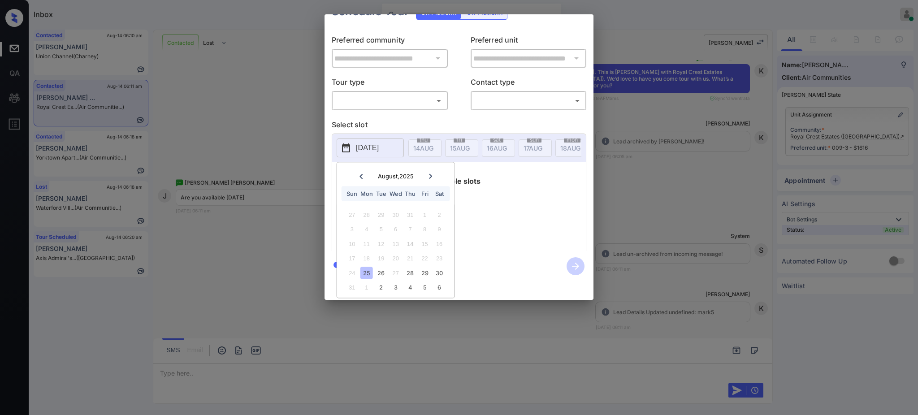
scroll to position [0, 0]
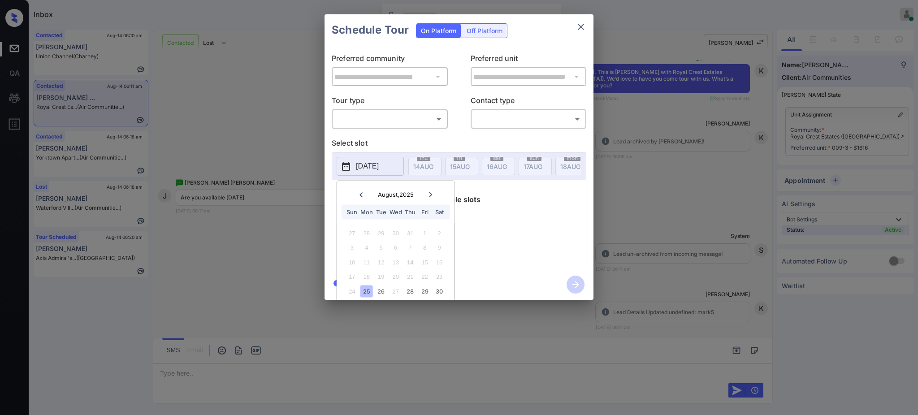
click at [375, 83] on body "Inbox [PERSON_NAME] Online Set yourself offline Set yourself on break Profile S…" at bounding box center [459, 207] width 918 height 415
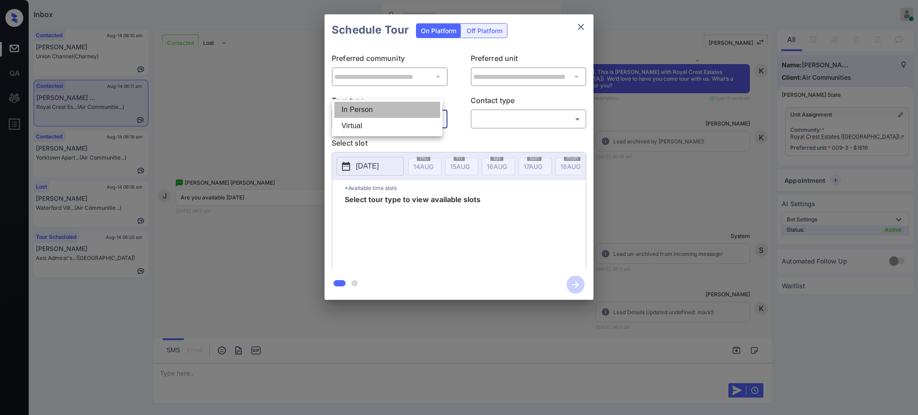
click at [370, 105] on li "In Person" at bounding box center [388, 110] width 106 height 16
type input "********"
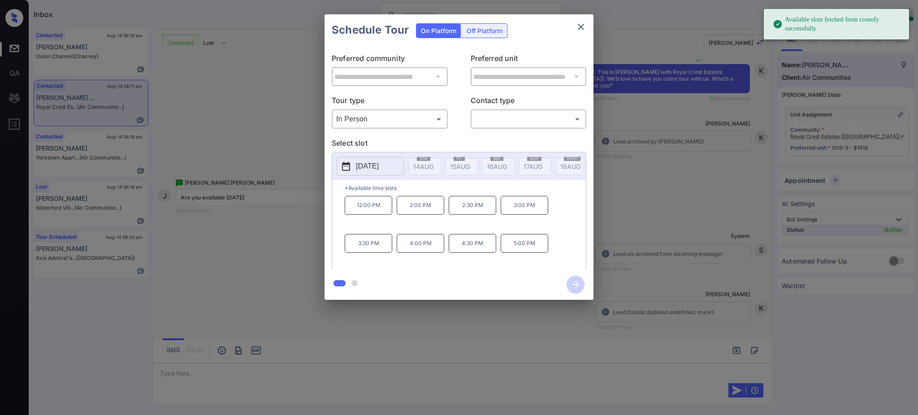
click at [379, 170] on p "[DATE]" at bounding box center [367, 166] width 23 height 11
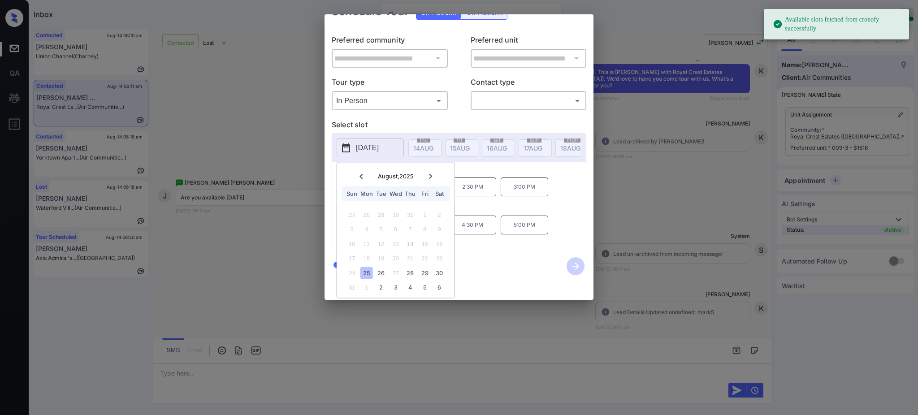
scroll to position [30, 0]
click at [437, 267] on div "30" at bounding box center [439, 273] width 12 height 12
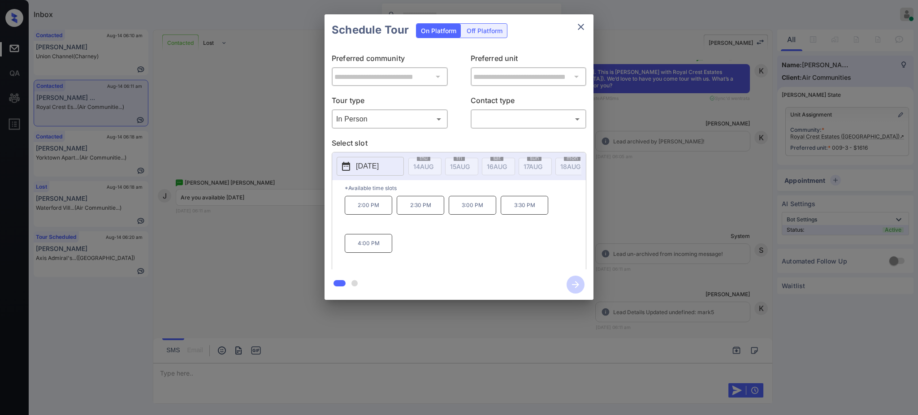
click at [519, 206] on div "2:00 PM 2:30 PM 3:00 PM 3:30 PM 4:00 PM" at bounding box center [465, 232] width 241 height 72
drag, startPoint x: 450, startPoint y: 211, endPoint x: 536, endPoint y: 200, distance: 86.3
click at [499, 217] on div "2:00 PM 2:30 PM 3:00 PM 3:30 PM 4:00 PM" at bounding box center [465, 232] width 241 height 72
copy p "3:00 PM"
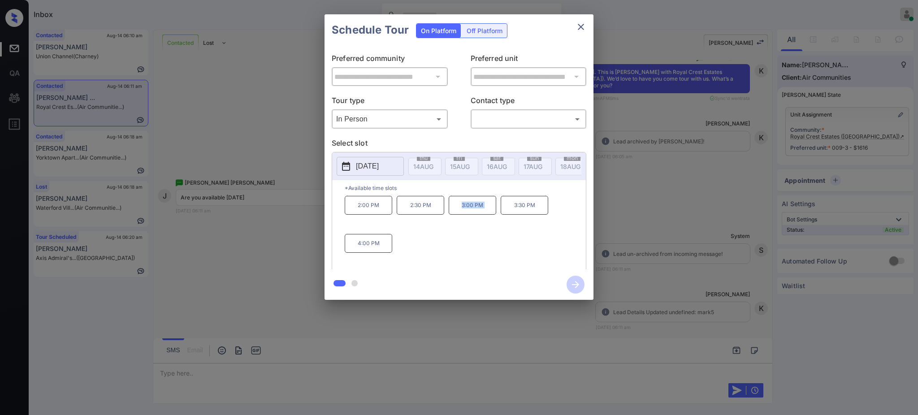
click at [578, 22] on icon "close" at bounding box center [581, 27] width 11 height 11
